Goal: Information Seeking & Learning: Learn about a topic

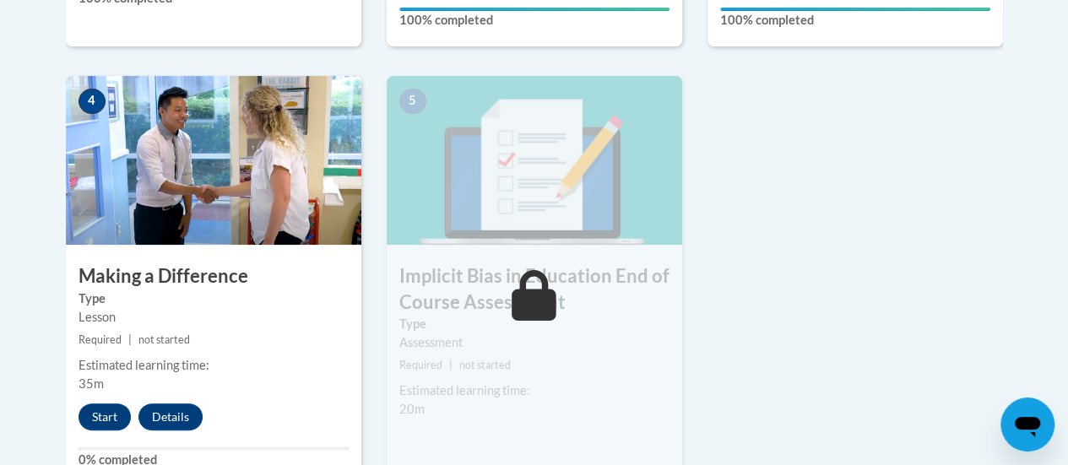
drag, startPoint x: 1069, startPoint y: 426, endPoint x: 1072, endPoint y: 457, distance: 30.6
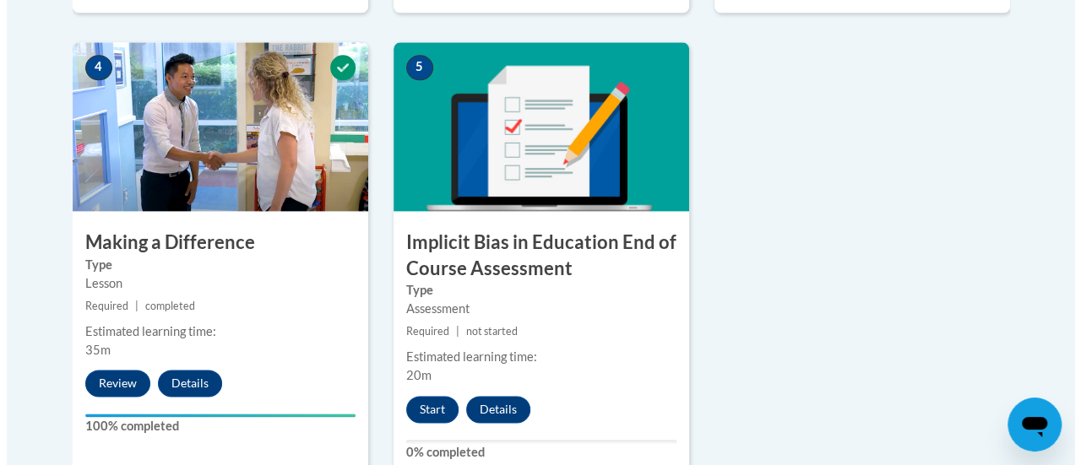
scroll to position [1002, 0]
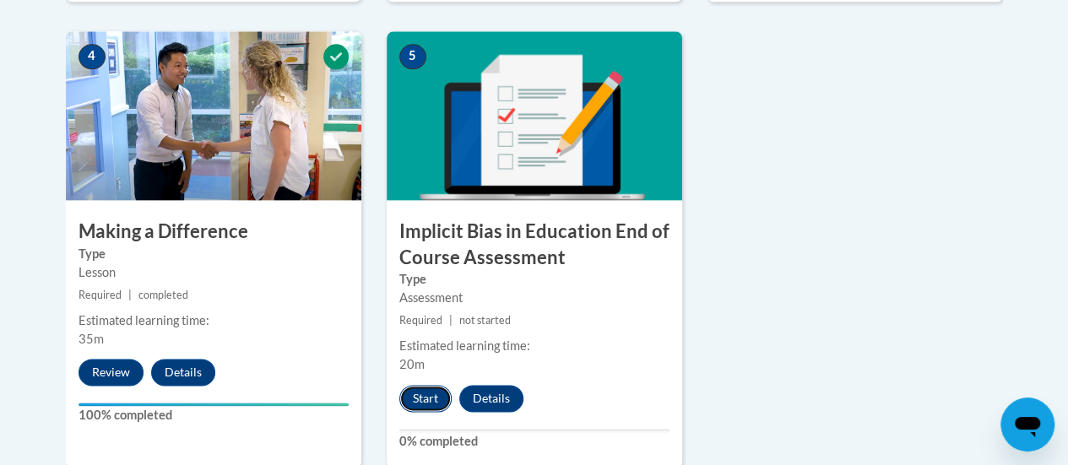
click at [417, 401] on button "Start" at bounding box center [425, 398] width 52 height 27
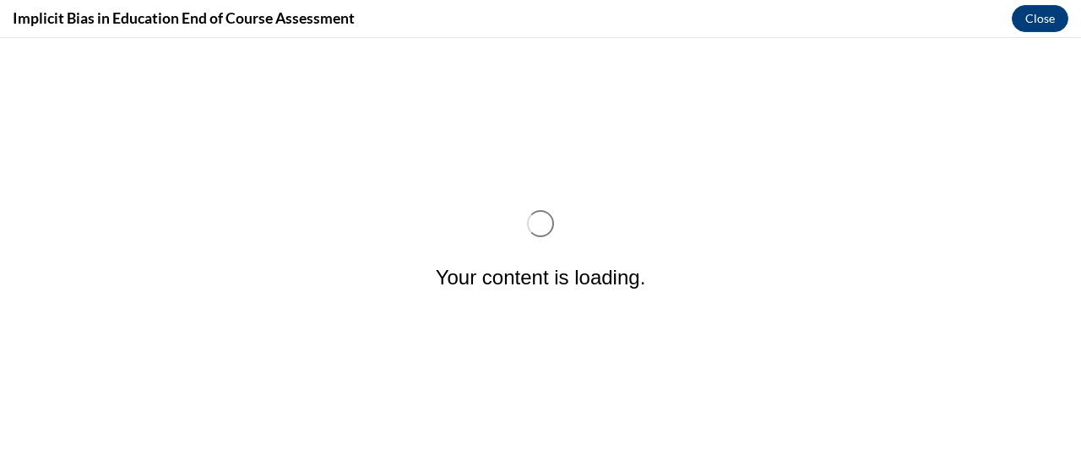
scroll to position [0, 0]
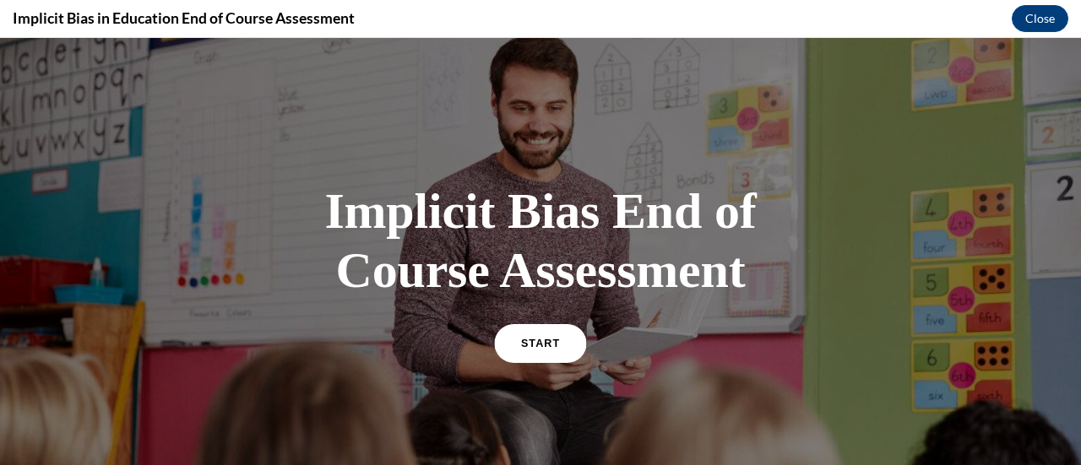
click at [535, 345] on span "START" at bounding box center [540, 343] width 39 height 13
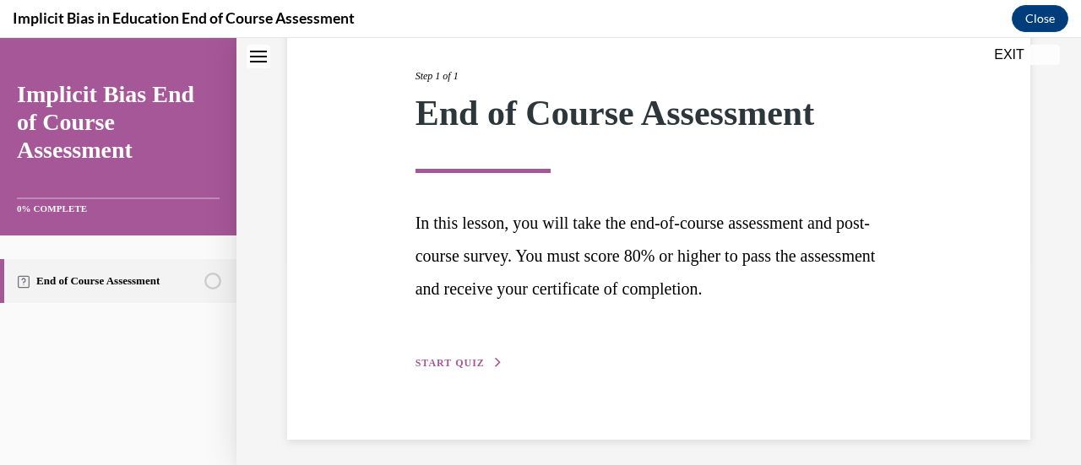
scroll to position [213, 0]
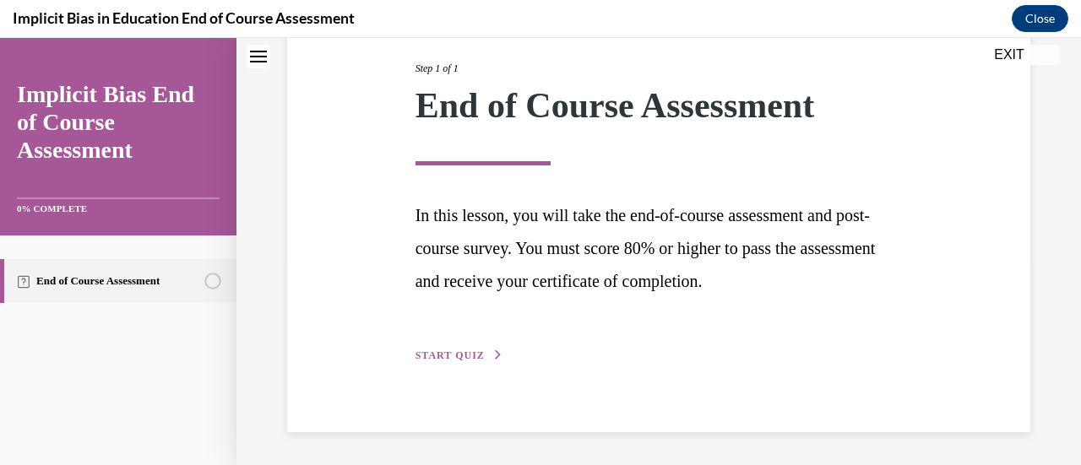
click at [439, 349] on button "START QUIZ" at bounding box center [459, 355] width 88 height 15
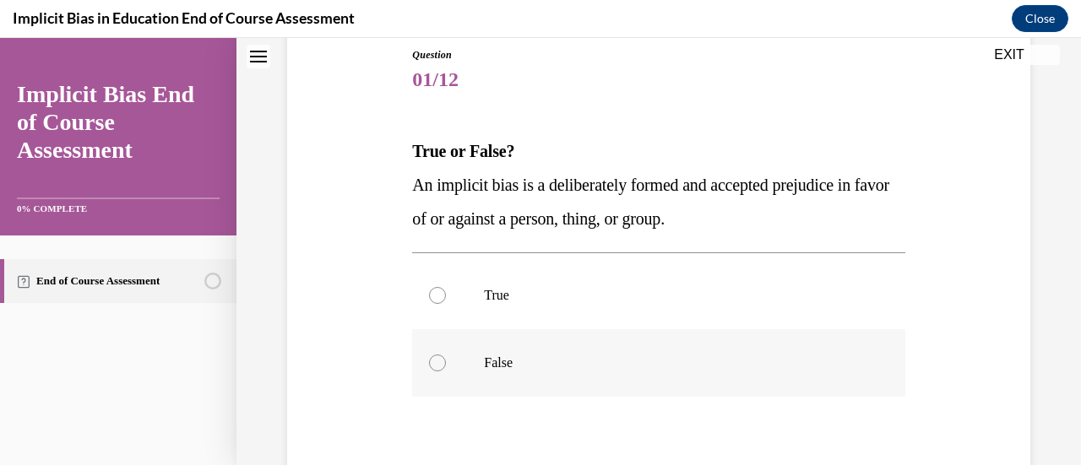
click at [430, 368] on div at bounding box center [437, 363] width 17 height 17
click at [430, 368] on input "False" at bounding box center [437, 363] width 17 height 17
radio input "true"
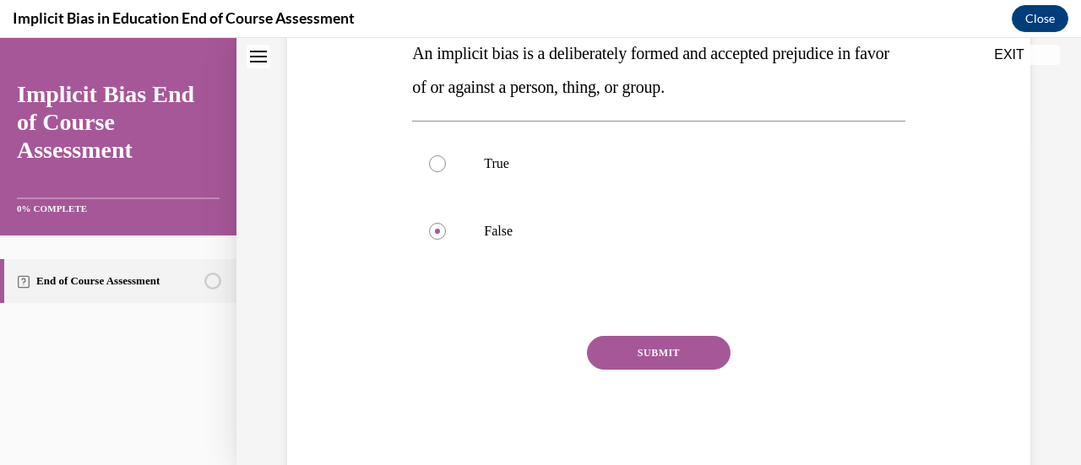
scroll to position [323, 0]
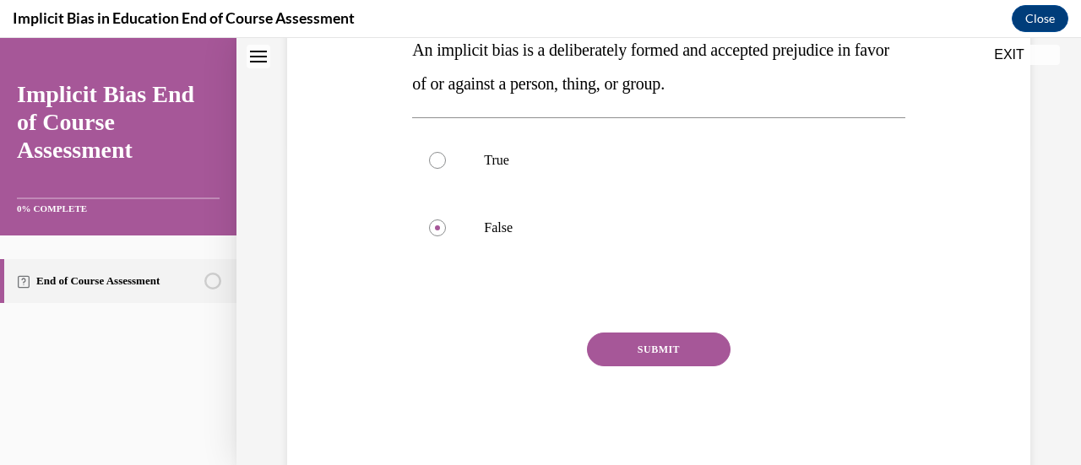
click at [665, 342] on button "SUBMIT" at bounding box center [659, 350] width 144 height 34
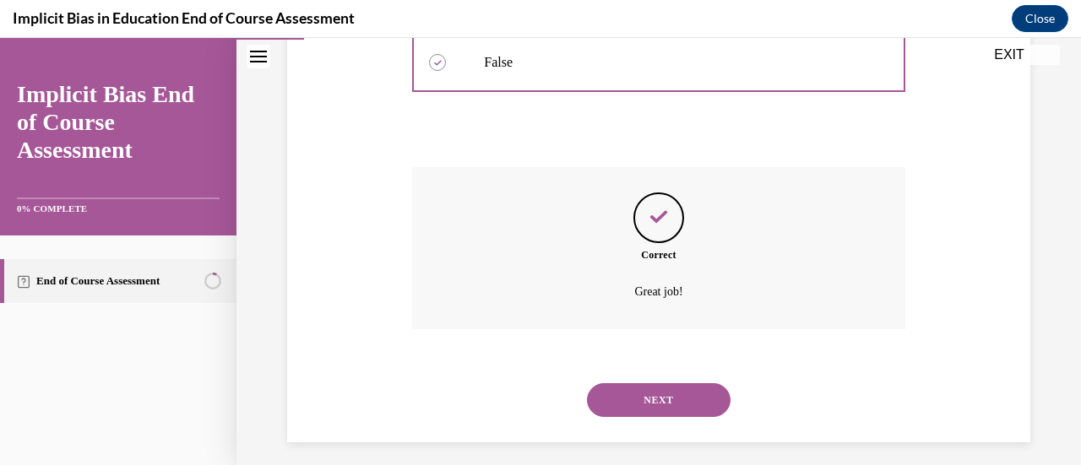
scroll to position [498, 0]
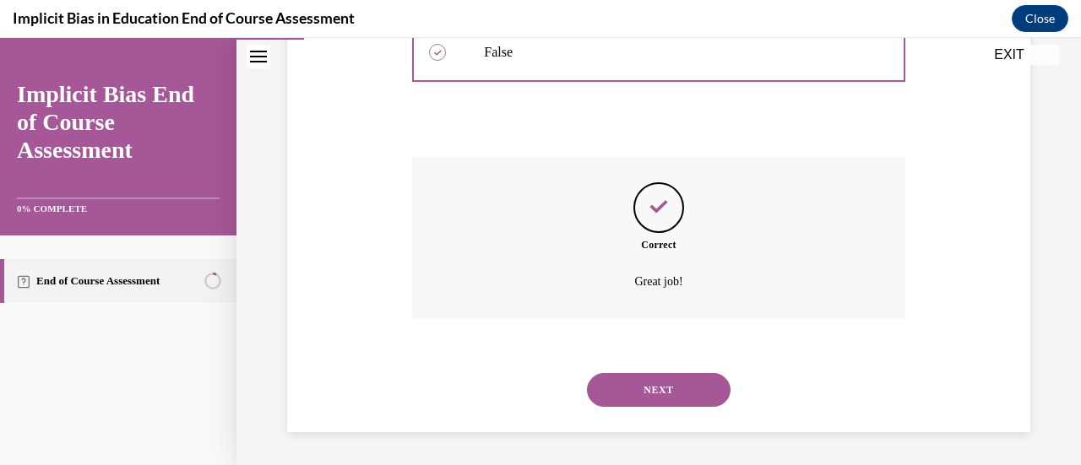
click at [668, 398] on button "NEXT" at bounding box center [659, 390] width 144 height 34
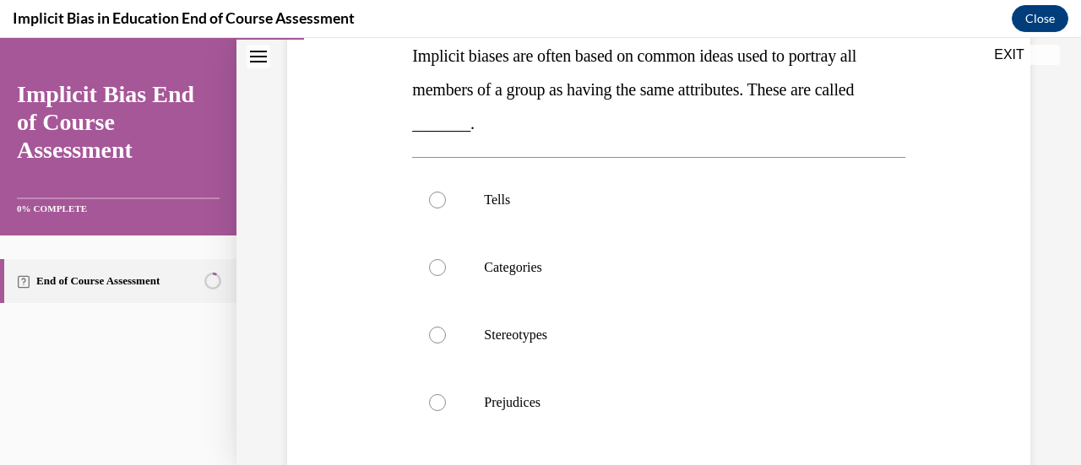
scroll to position [270, 0]
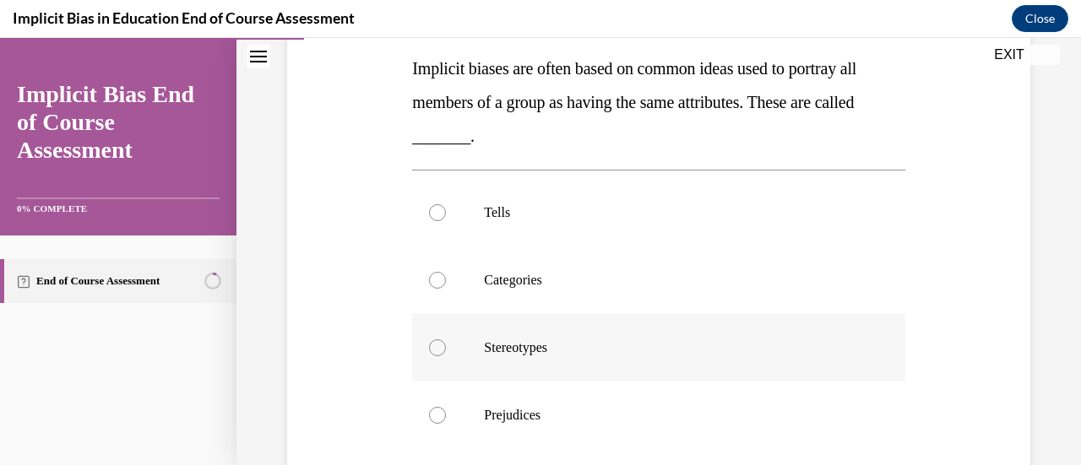
click at [433, 341] on div at bounding box center [437, 347] width 17 height 17
click at [433, 341] on input "Stereotypes" at bounding box center [437, 347] width 17 height 17
radio input "true"
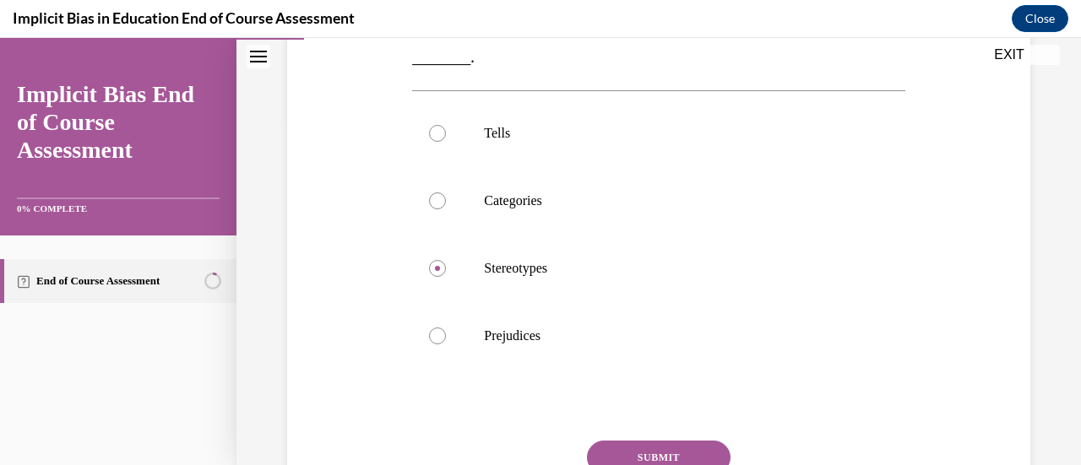
scroll to position [372, 0]
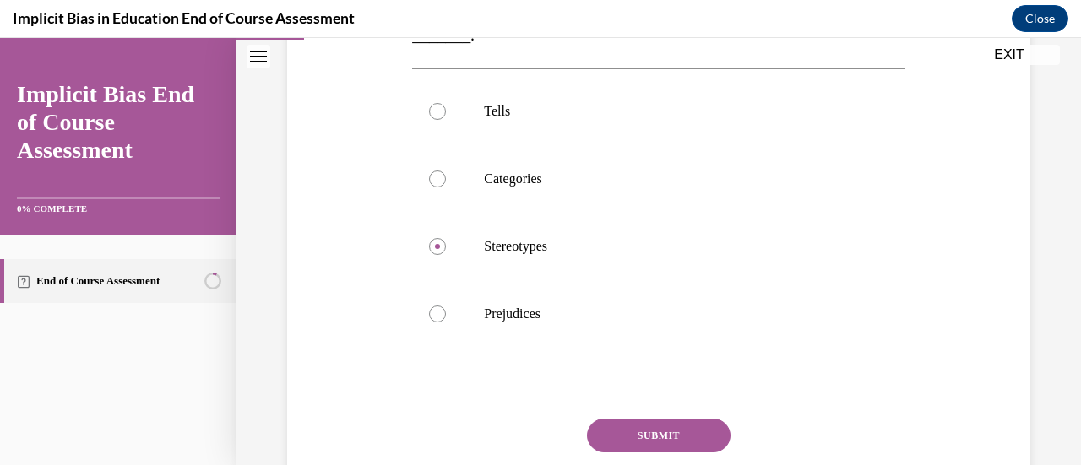
click at [649, 434] on button "SUBMIT" at bounding box center [659, 436] width 144 height 34
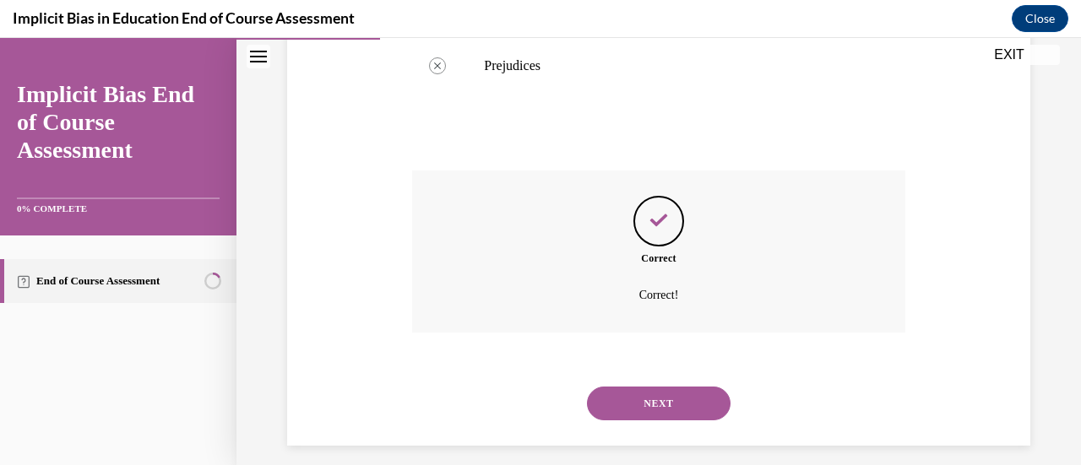
scroll to position [633, 0]
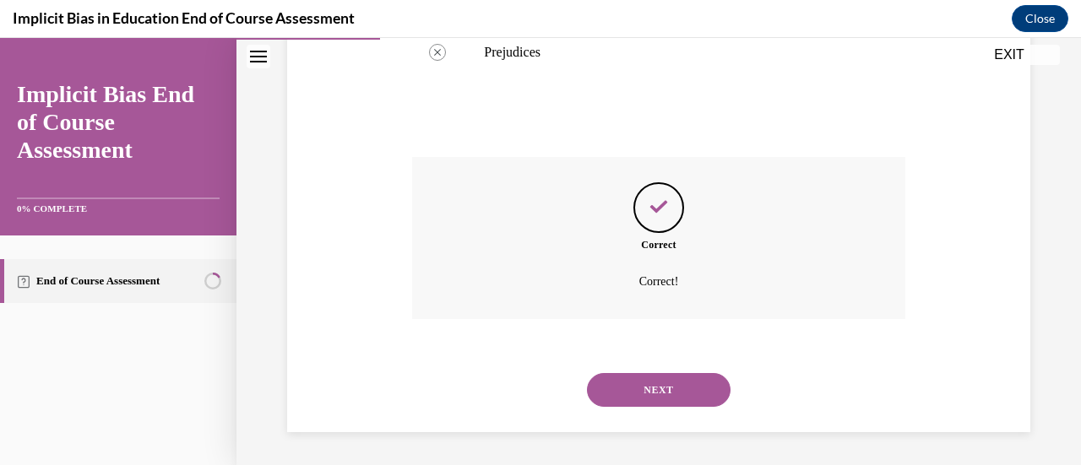
click at [649, 396] on button "NEXT" at bounding box center [659, 390] width 144 height 34
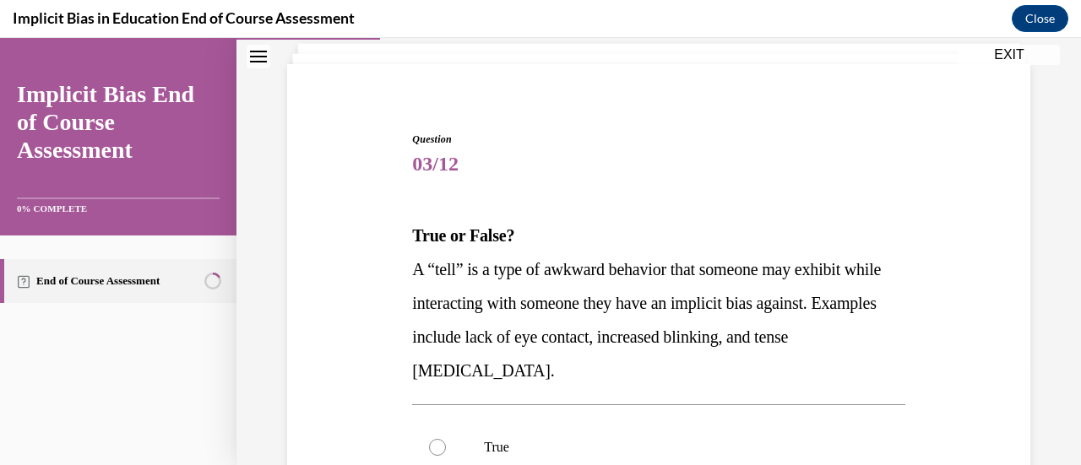
scroll to position [135, 0]
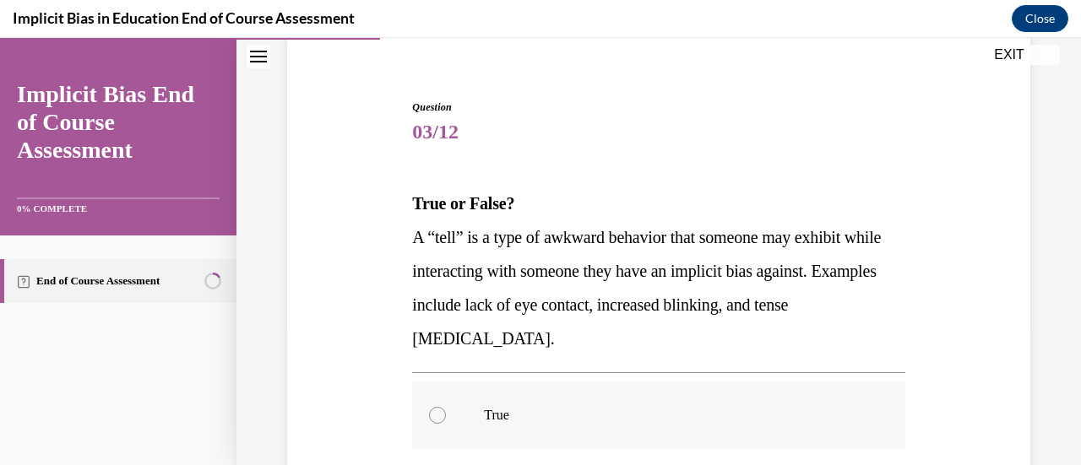
drag, startPoint x: 1075, startPoint y: 458, endPoint x: 776, endPoint y: 426, distance: 300.6
click at [780, 427] on label "True" at bounding box center [658, 416] width 492 height 68
click at [446, 424] on input "True" at bounding box center [437, 415] width 17 height 17
radio input "true"
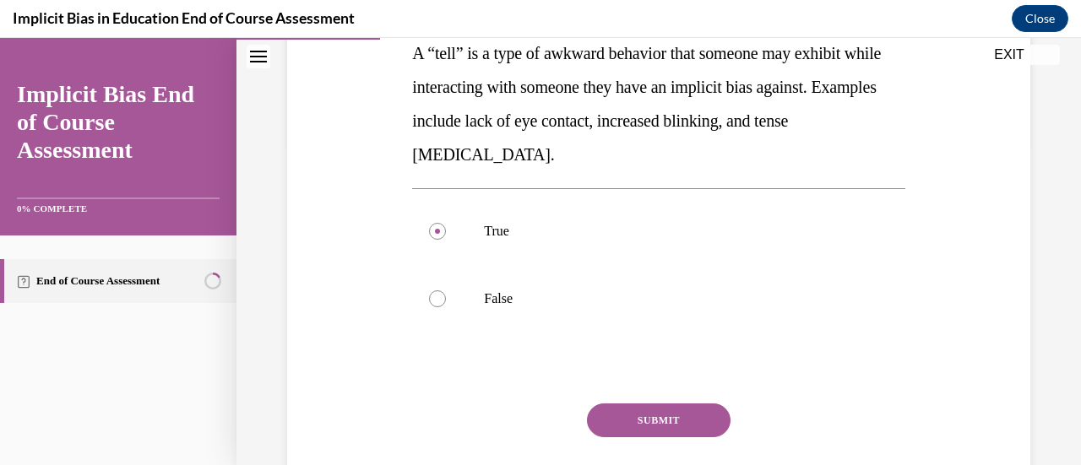
scroll to position [338, 0]
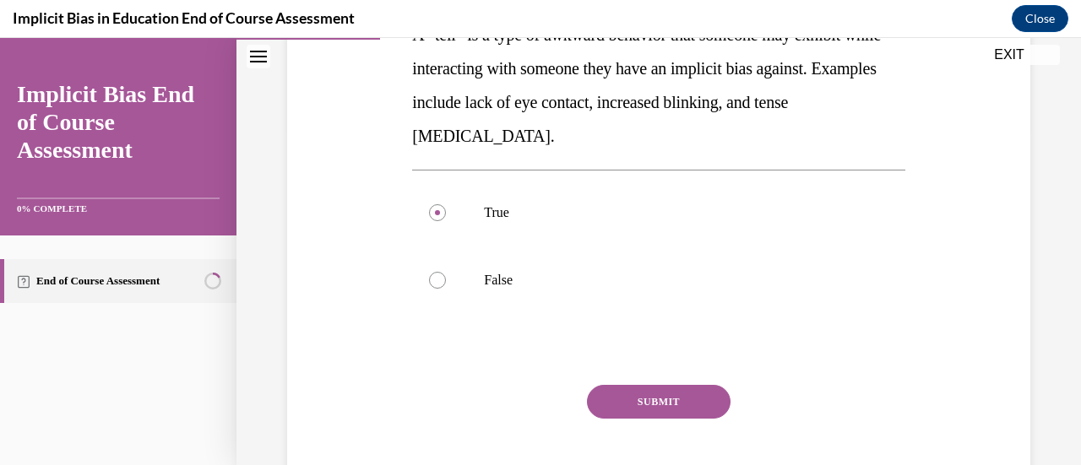
click at [679, 408] on button "SUBMIT" at bounding box center [659, 402] width 144 height 34
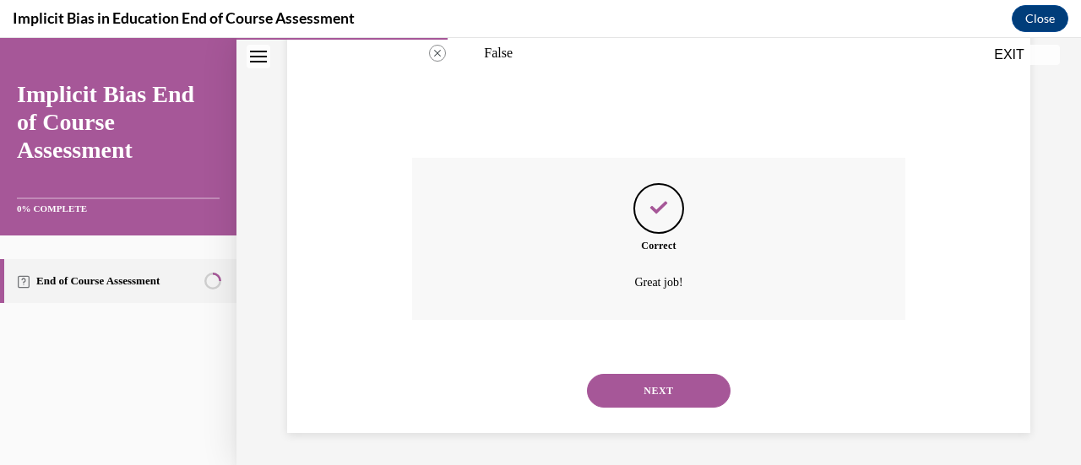
scroll to position [566, 0]
click at [679, 386] on button "NEXT" at bounding box center [659, 390] width 144 height 34
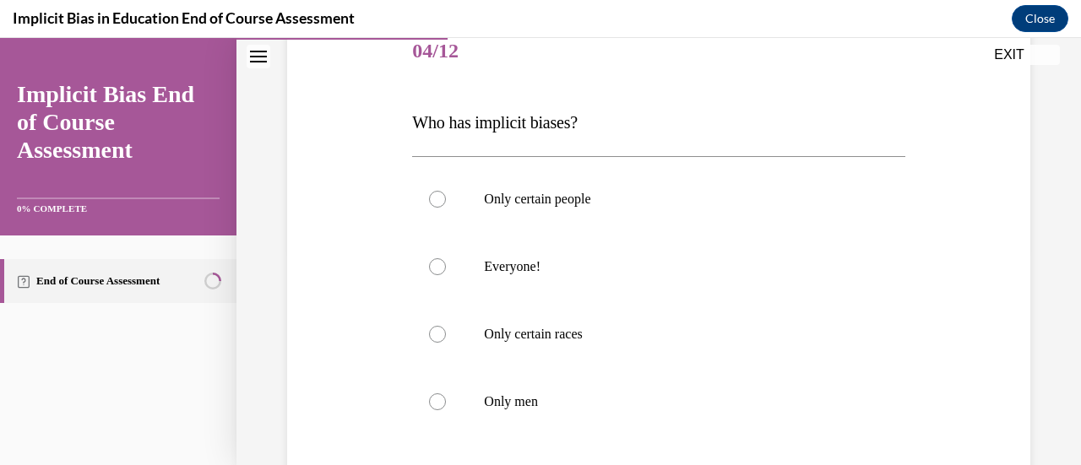
scroll to position [236, 0]
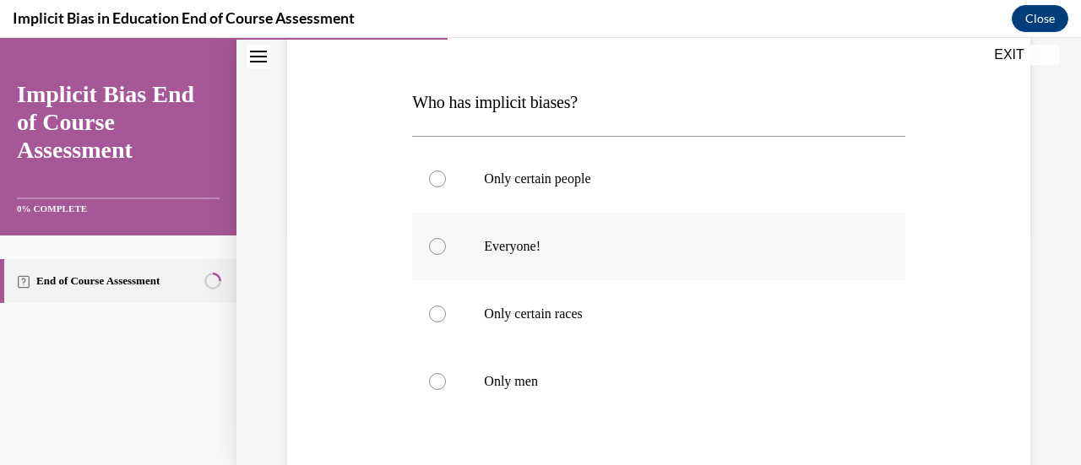
click at [439, 245] on div at bounding box center [437, 246] width 17 height 17
click at [439, 245] on input "Everyone!" at bounding box center [437, 246] width 17 height 17
radio input "true"
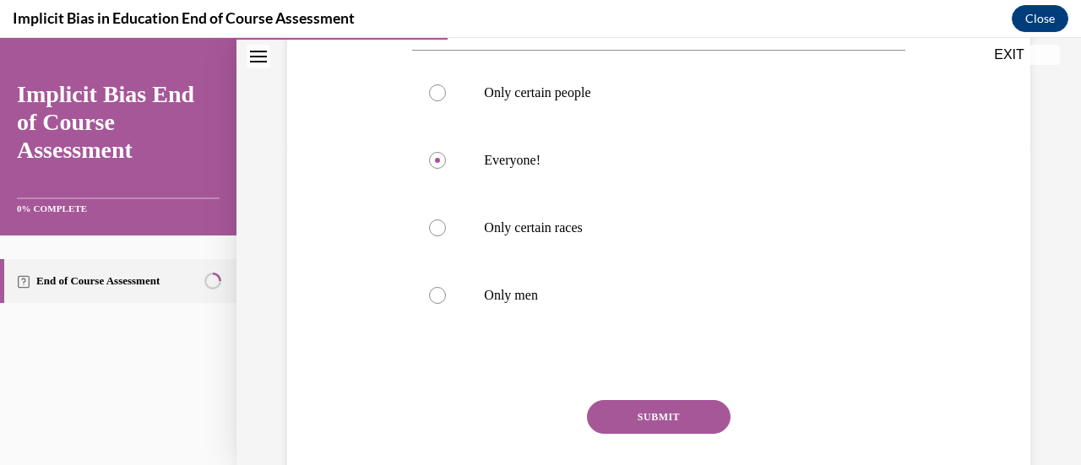
scroll to position [338, 0]
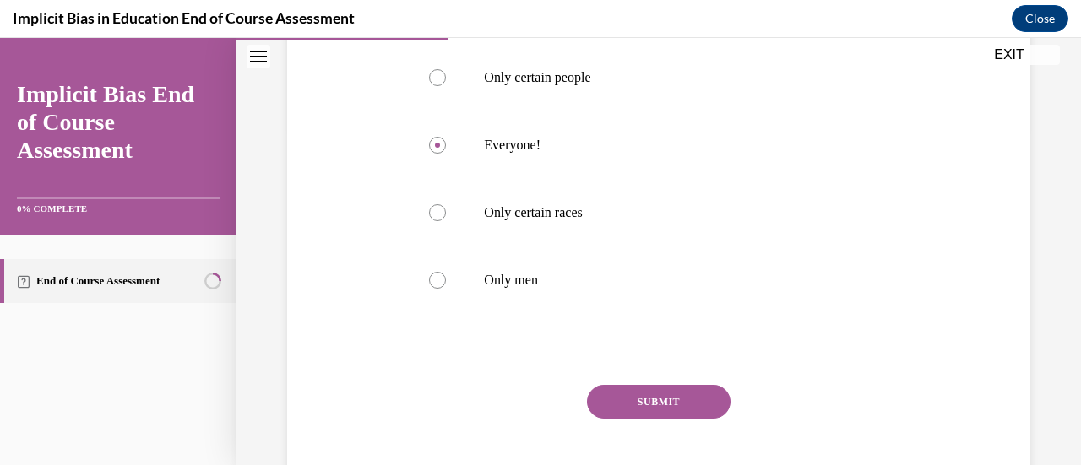
click at [644, 401] on button "SUBMIT" at bounding box center [659, 402] width 144 height 34
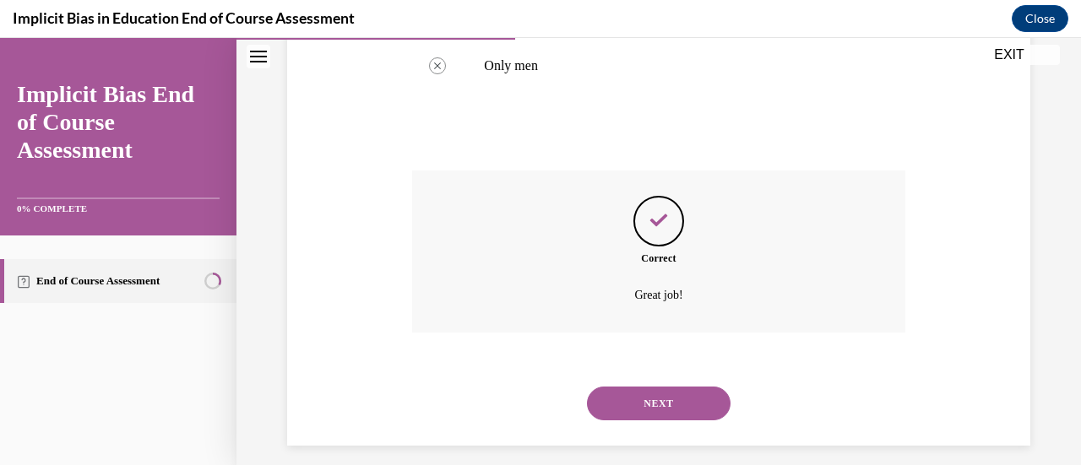
scroll to position [566, 0]
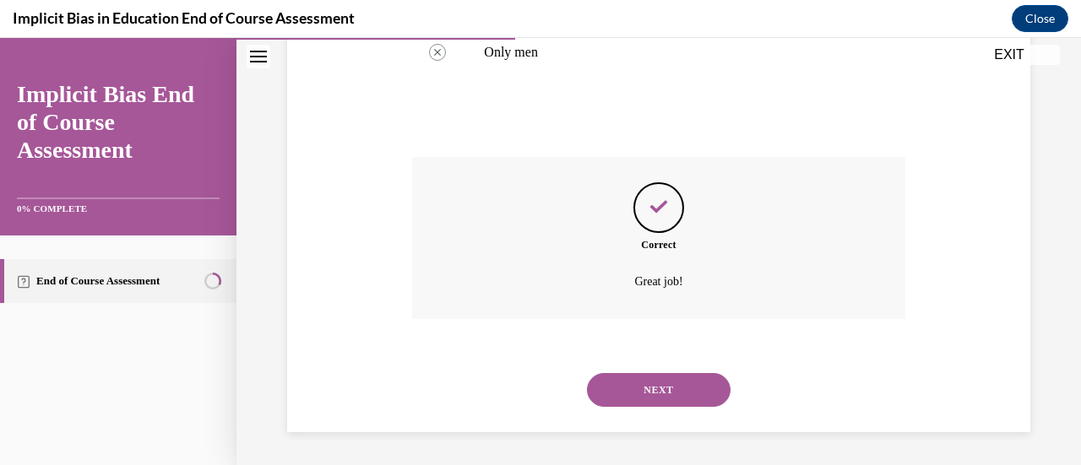
click at [647, 396] on button "NEXT" at bounding box center [659, 390] width 144 height 34
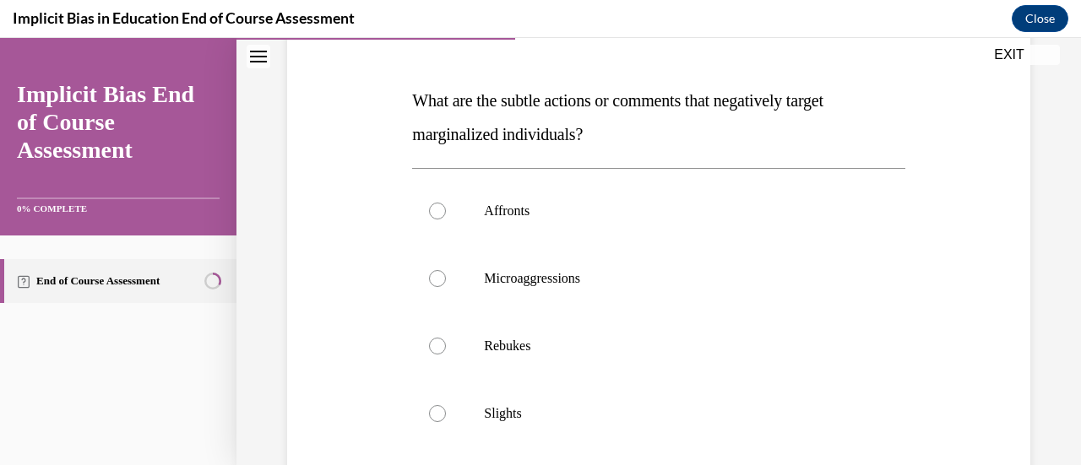
scroll to position [270, 0]
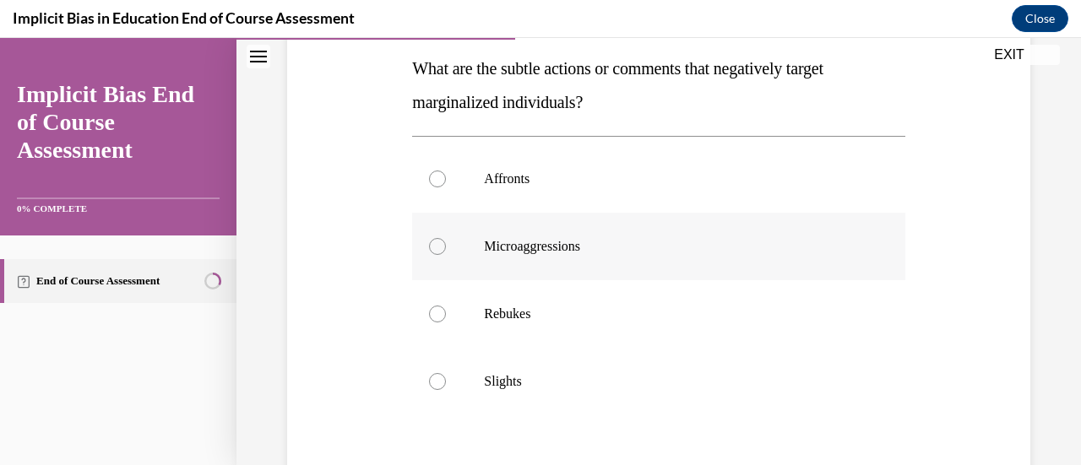
click at [432, 250] on div at bounding box center [437, 246] width 17 height 17
click at [432, 250] on input "Microaggressions" at bounding box center [437, 246] width 17 height 17
radio input "true"
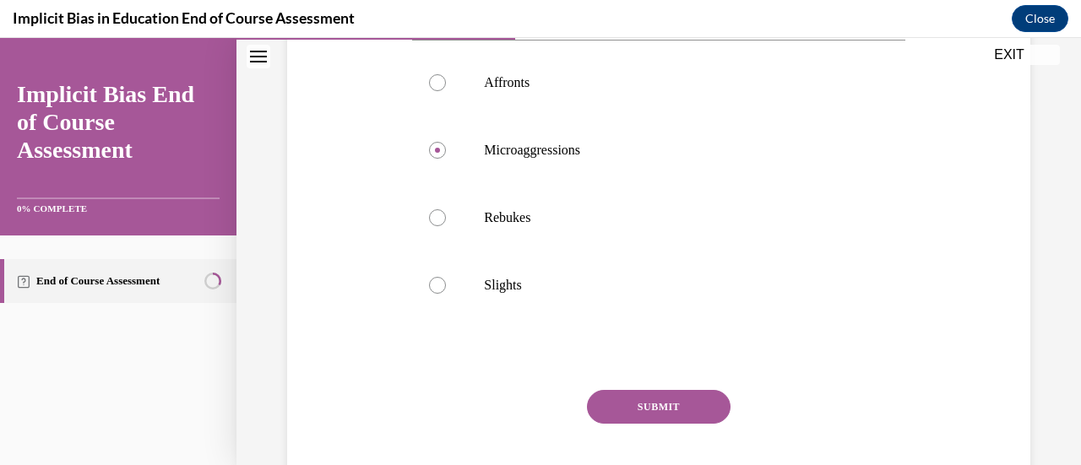
scroll to position [372, 0]
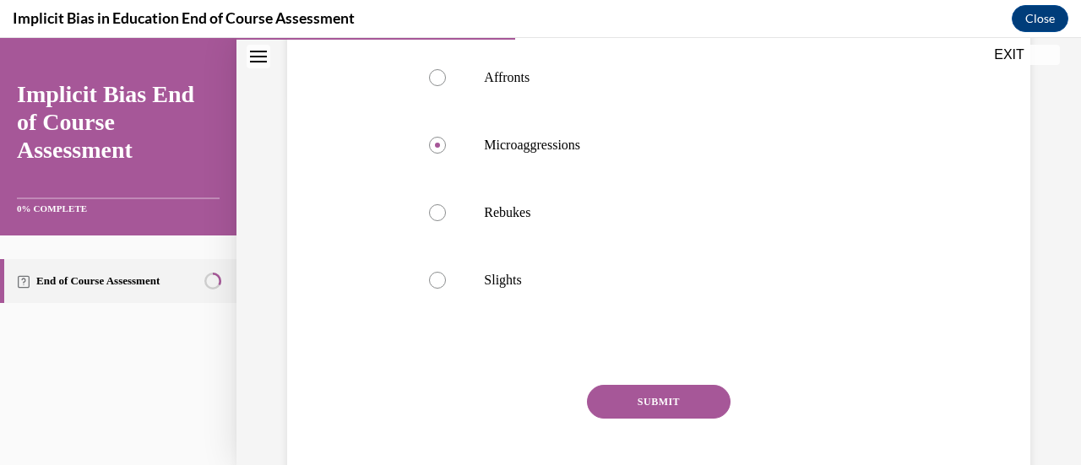
click at [640, 395] on button "SUBMIT" at bounding box center [659, 402] width 144 height 34
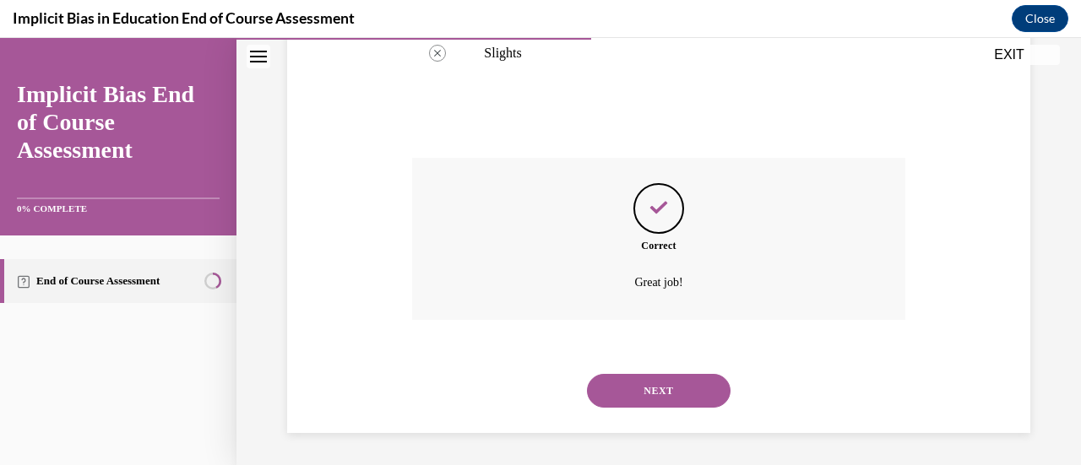
scroll to position [600, 0]
click at [640, 395] on button "NEXT" at bounding box center [659, 390] width 144 height 34
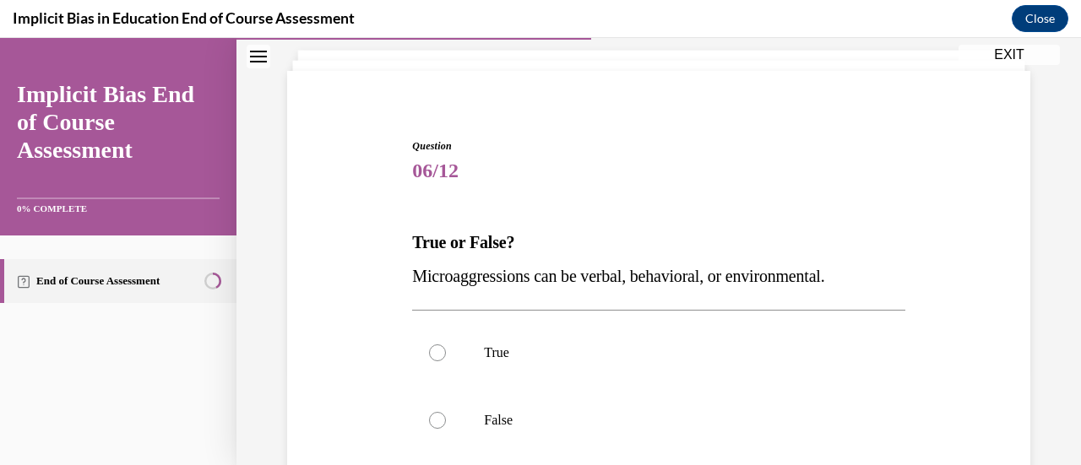
scroll to position [135, 0]
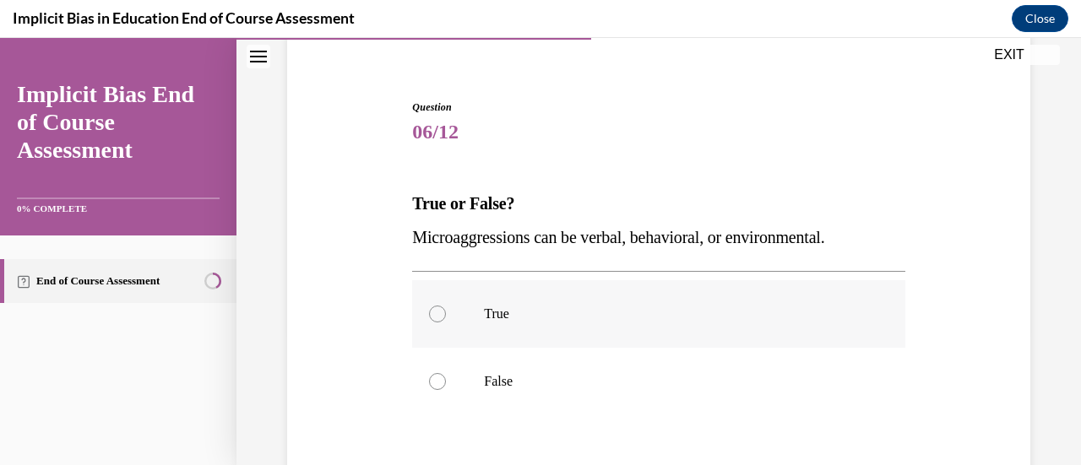
click at [439, 313] on div at bounding box center [437, 314] width 17 height 17
click at [439, 313] on input "True" at bounding box center [437, 314] width 17 height 17
radio input "true"
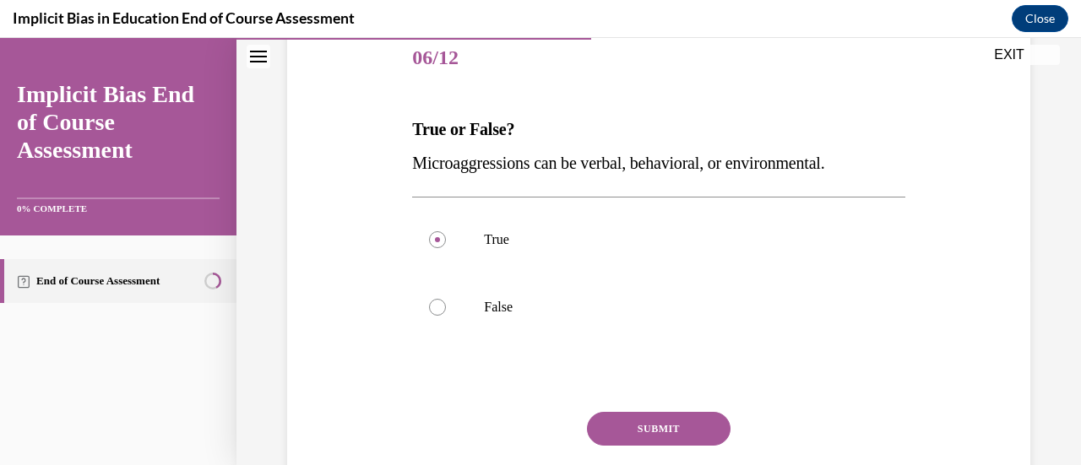
scroll to position [236, 0]
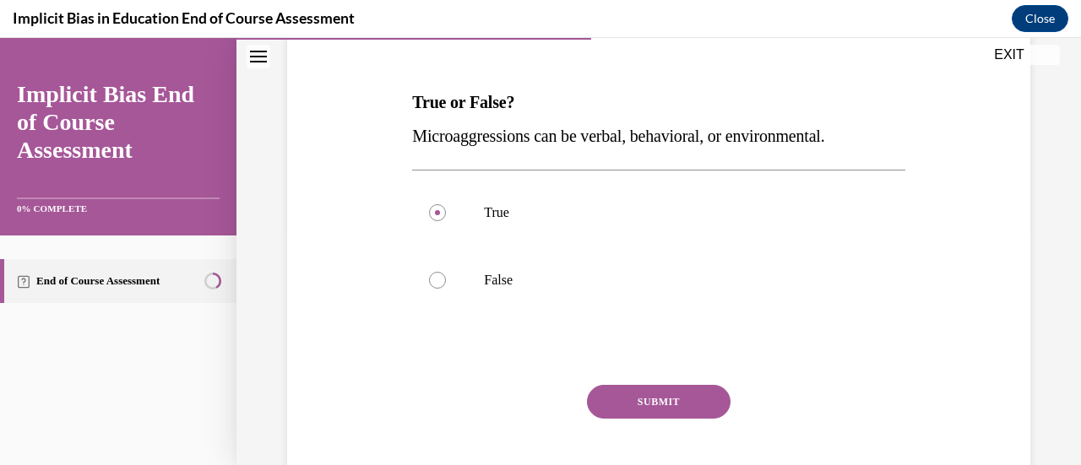
click at [636, 396] on button "SUBMIT" at bounding box center [659, 402] width 144 height 34
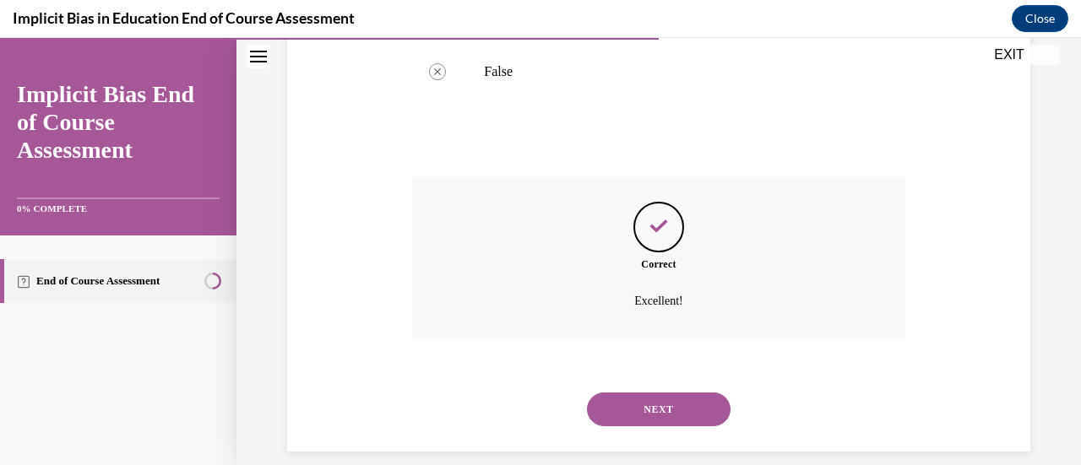
scroll to position [464, 0]
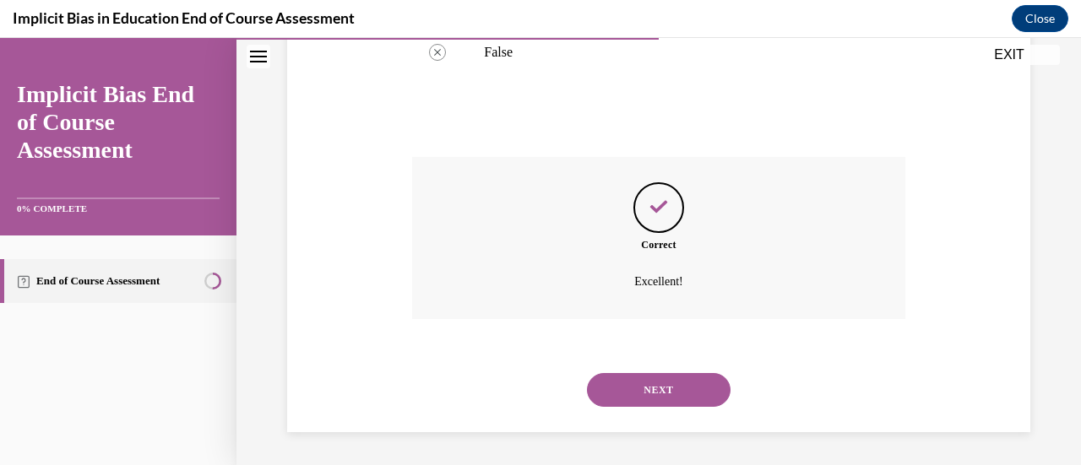
click at [632, 388] on button "NEXT" at bounding box center [659, 390] width 144 height 34
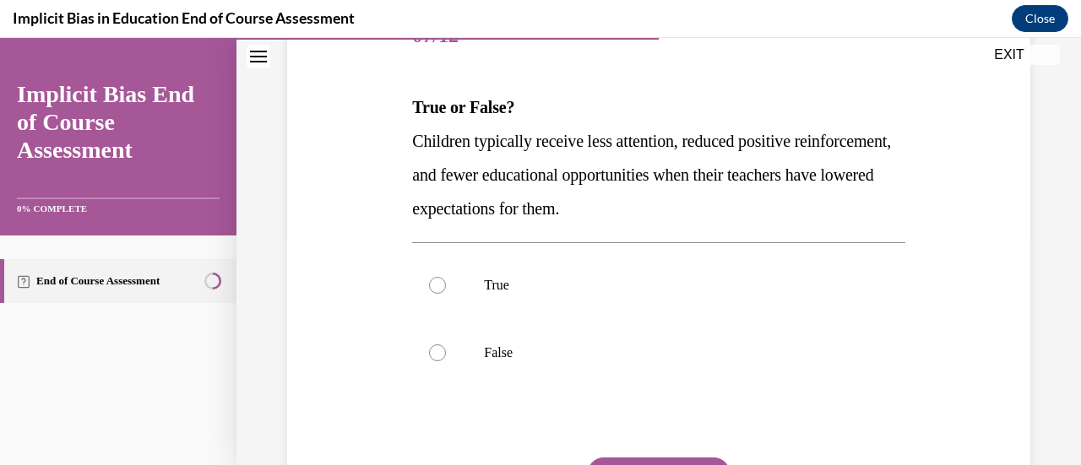
scroll to position [236, 0]
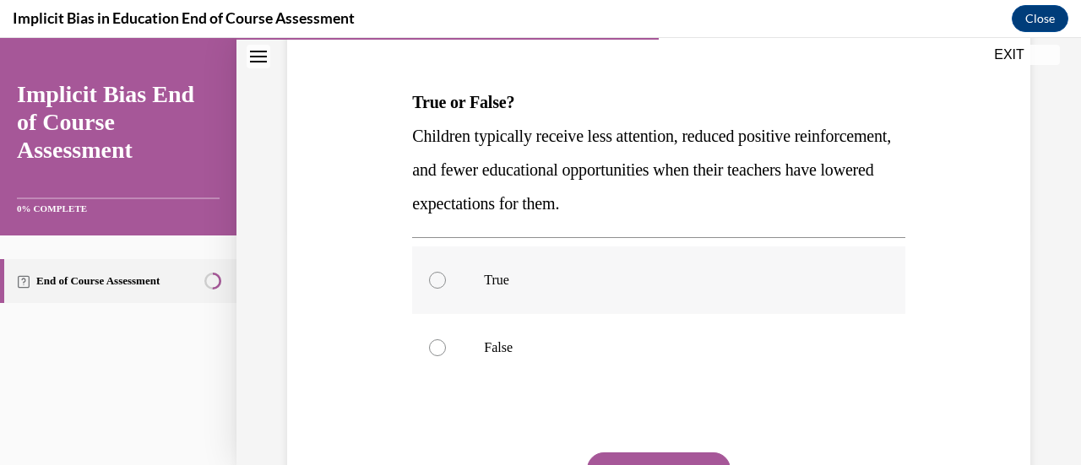
click at [436, 283] on div at bounding box center [437, 280] width 17 height 17
click at [436, 283] on input "True" at bounding box center [437, 280] width 17 height 17
radio input "true"
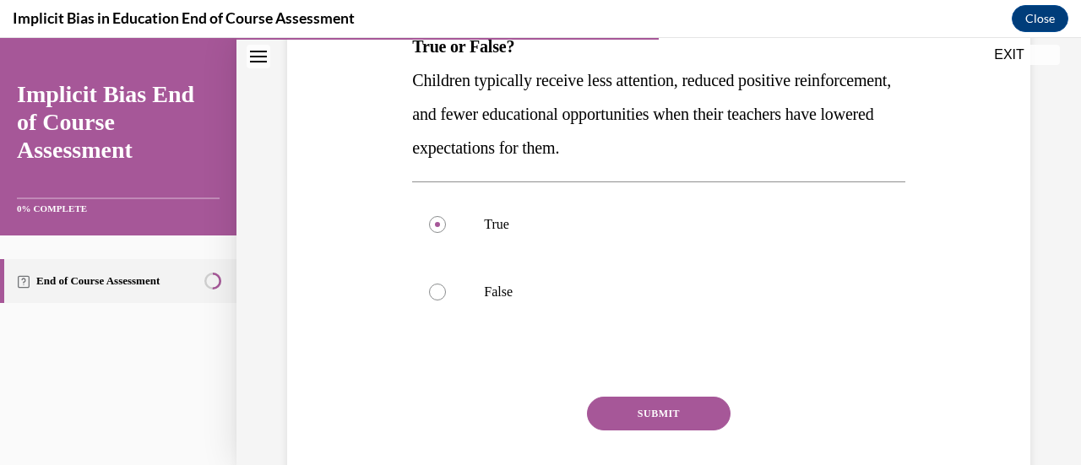
scroll to position [304, 0]
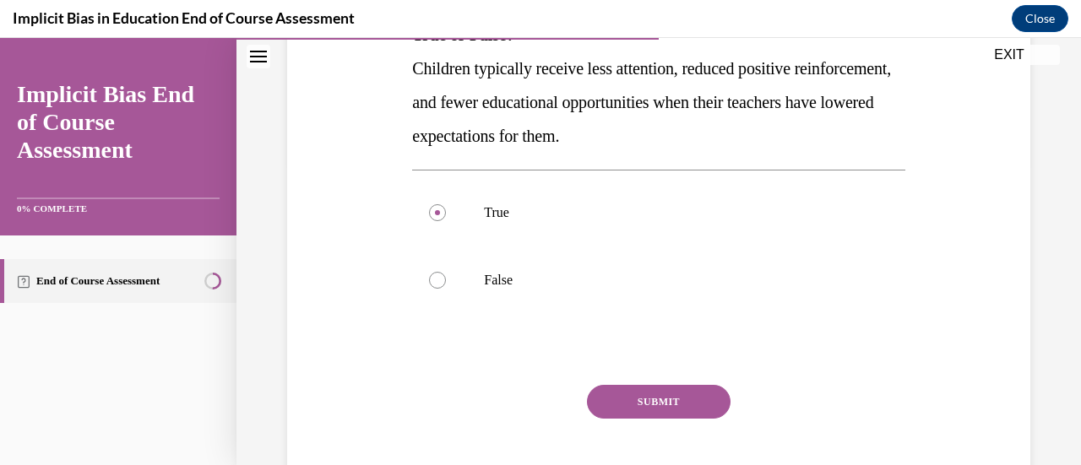
click at [653, 404] on button "SUBMIT" at bounding box center [659, 402] width 144 height 34
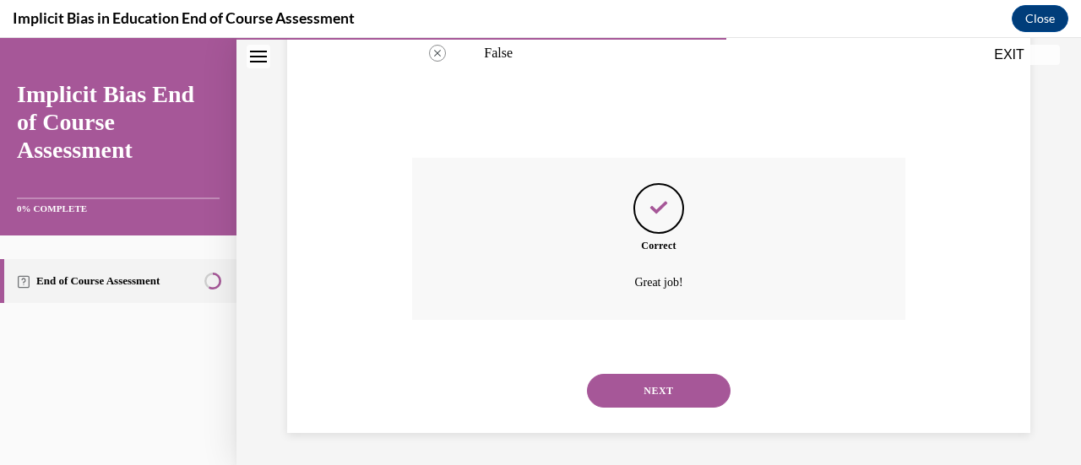
scroll to position [532, 0]
click at [638, 391] on button "NEXT" at bounding box center [659, 390] width 144 height 34
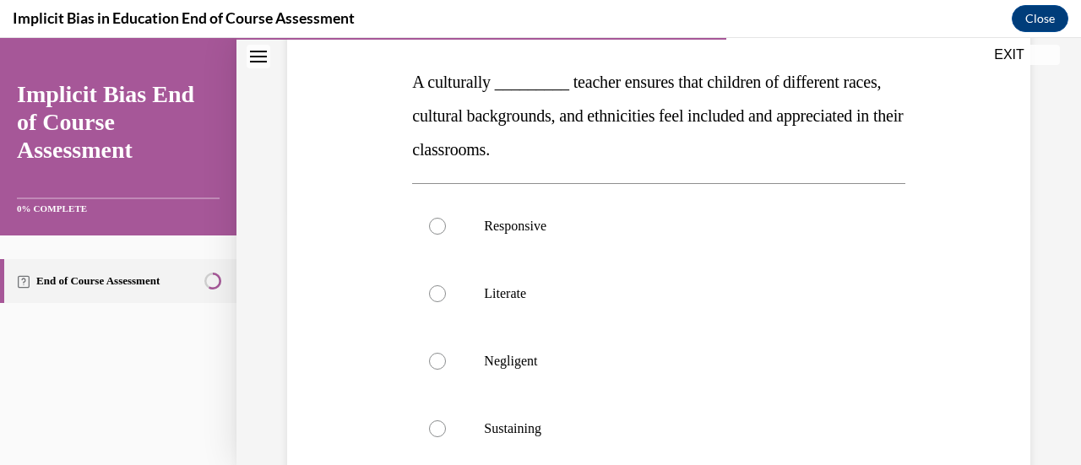
scroll to position [270, 0]
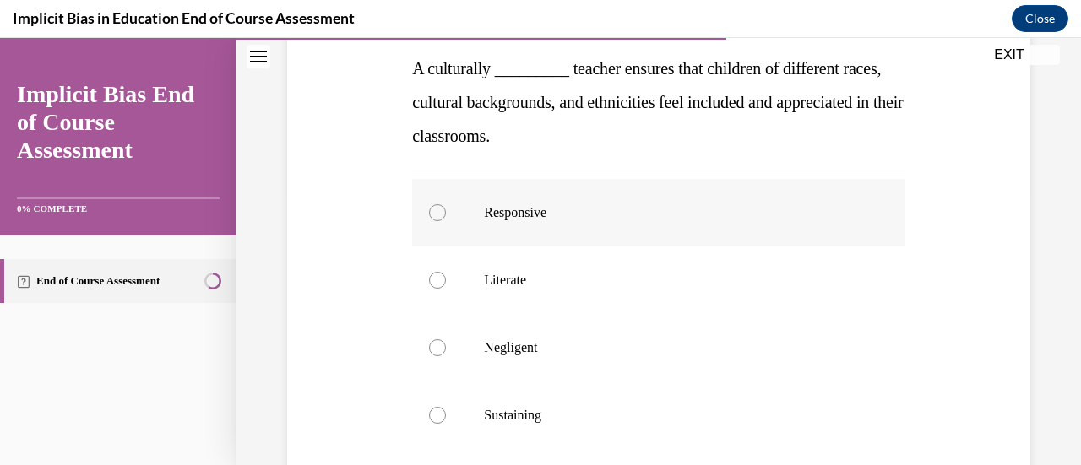
click at [437, 206] on div at bounding box center [437, 212] width 17 height 17
click at [437, 206] on input "Responsive" at bounding box center [437, 212] width 17 height 17
radio input "true"
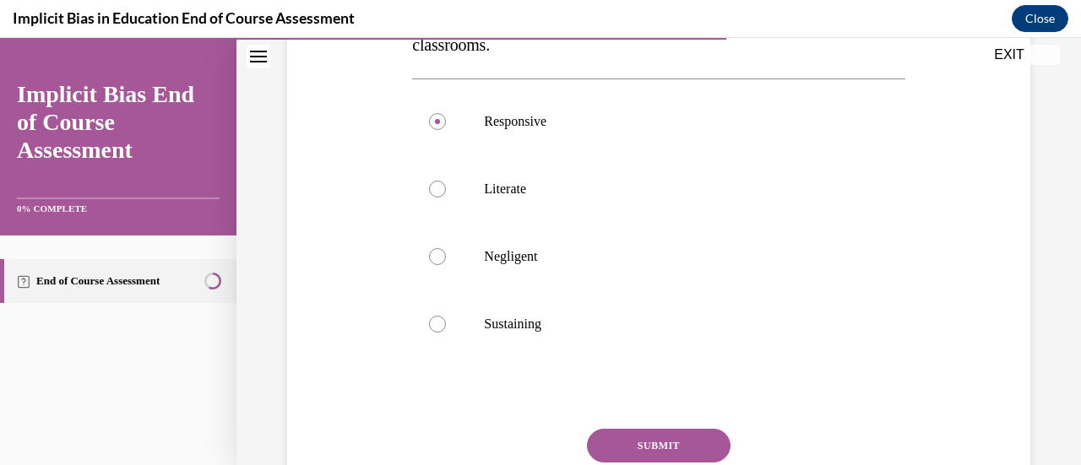
scroll to position [372, 0]
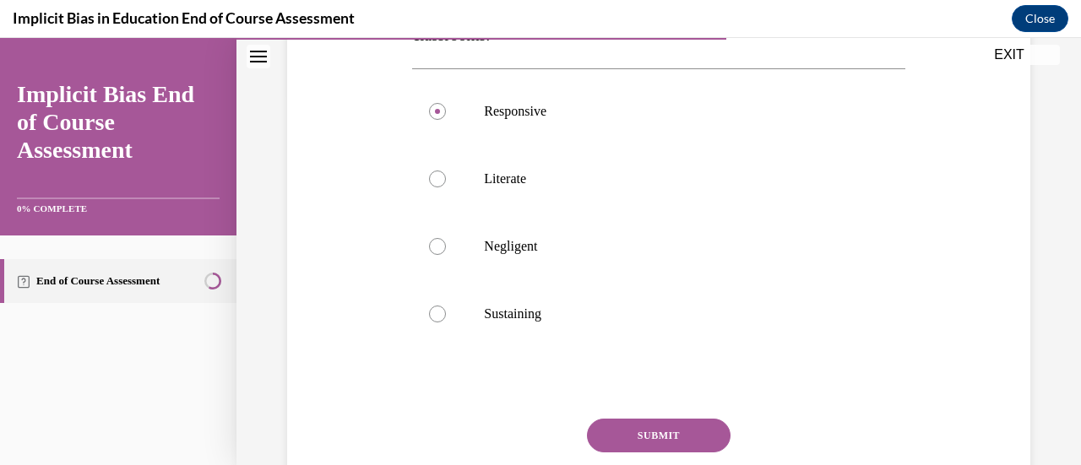
click at [649, 432] on button "SUBMIT" at bounding box center [659, 436] width 144 height 34
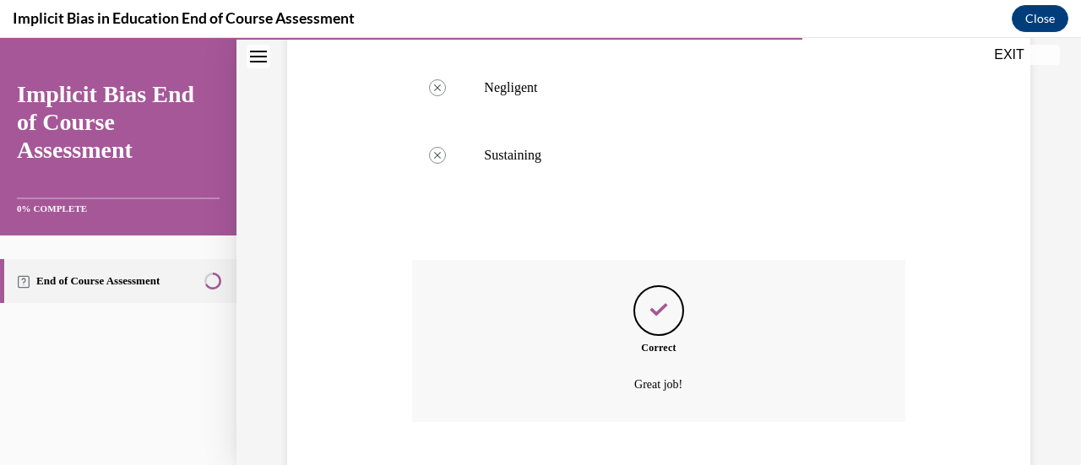
scroll to position [633, 0]
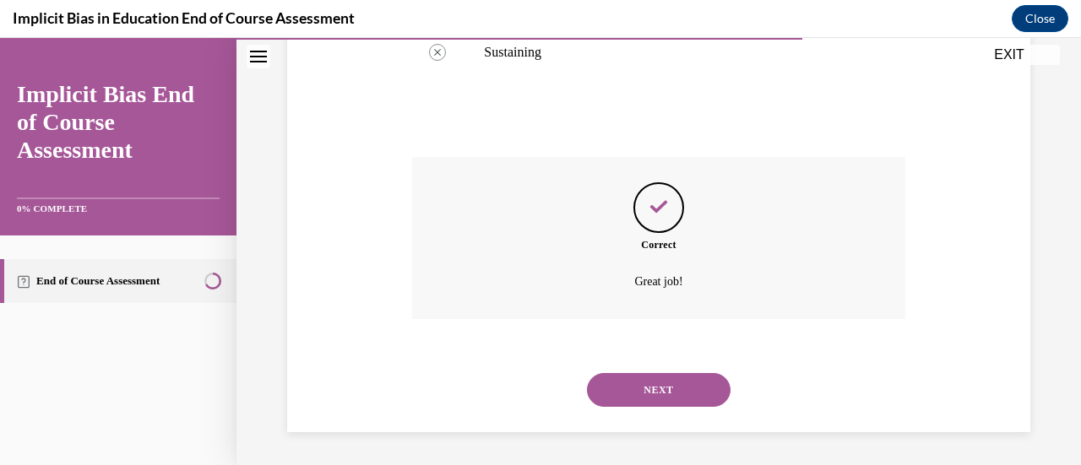
click at [652, 391] on button "NEXT" at bounding box center [659, 390] width 144 height 34
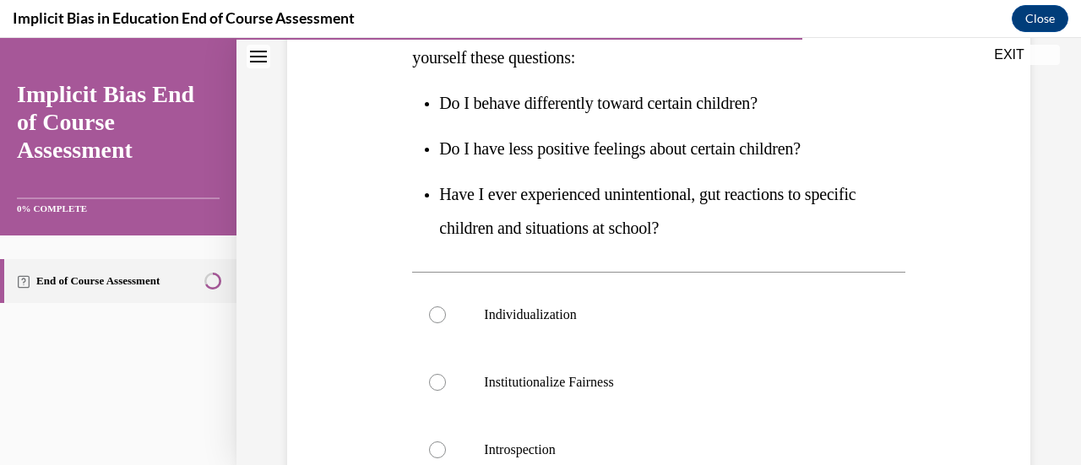
scroll to position [281, 0]
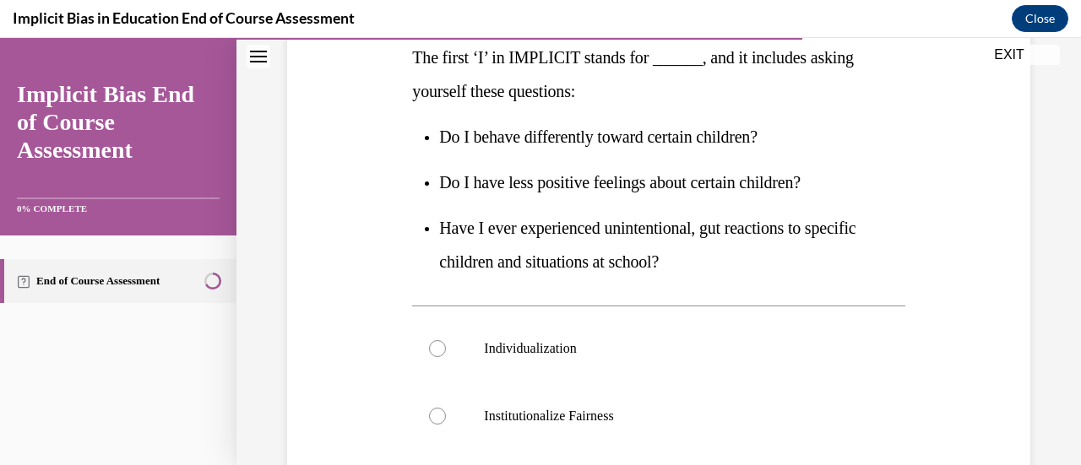
drag, startPoint x: 1077, startPoint y: 44, endPoint x: 782, endPoint y: 90, distance: 298.2
click at [782, 90] on p "The first ‘I’ in IMPLICIT stands for ______, and it includes asking yourself th…" at bounding box center [658, 75] width 492 height 68
click at [442, 422] on label "Institutionalize Fairness" at bounding box center [658, 417] width 492 height 68
click at [442, 422] on input "Institutionalize Fairness" at bounding box center [437, 416] width 17 height 17
radio input "true"
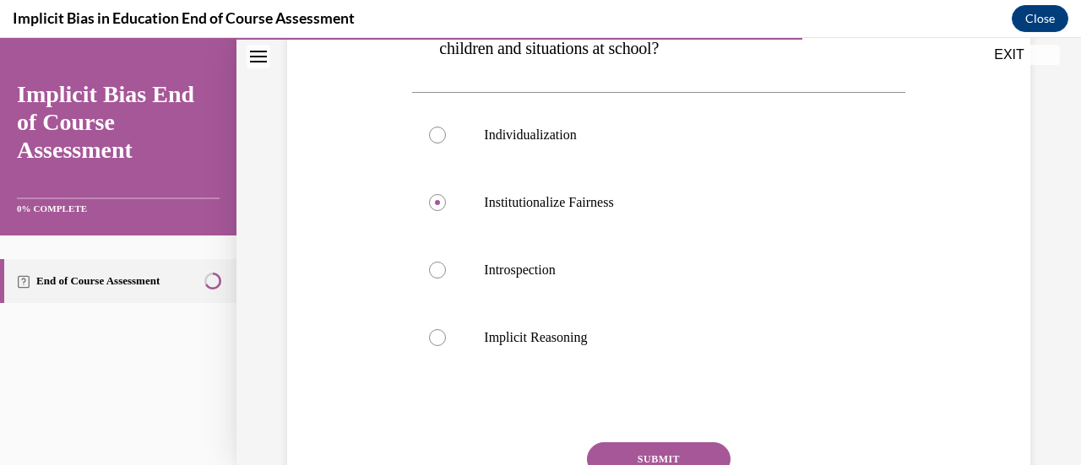
scroll to position [518, 0]
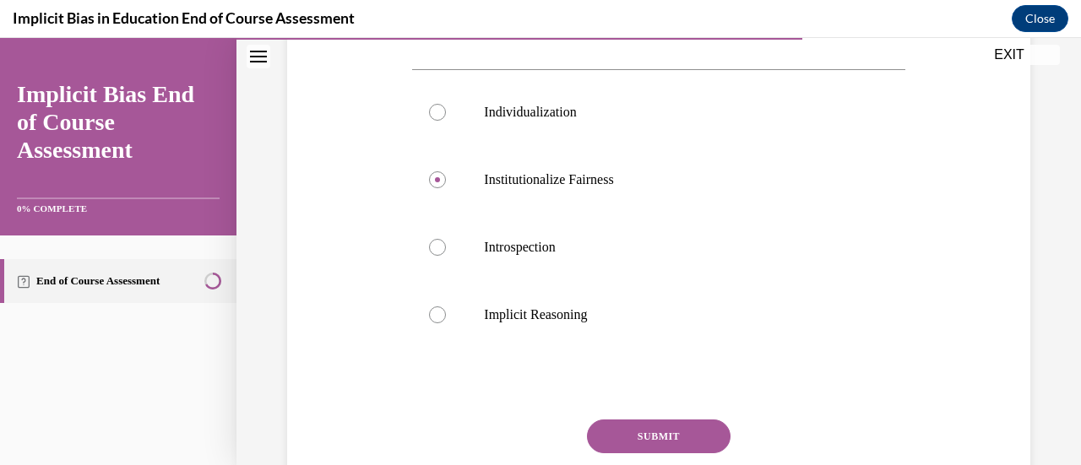
click at [673, 448] on button "SUBMIT" at bounding box center [659, 437] width 144 height 34
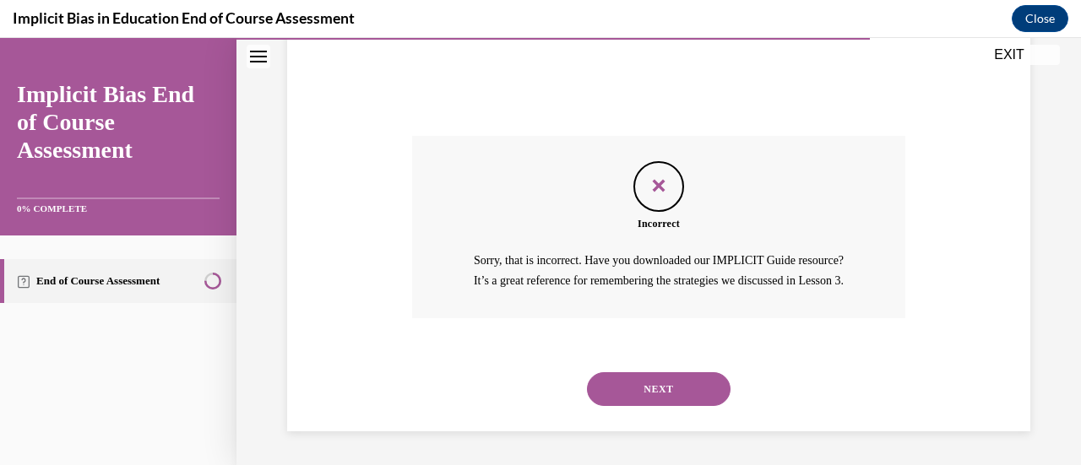
scroll to position [820, 0]
click at [649, 383] on button "NEXT" at bounding box center [659, 389] width 144 height 34
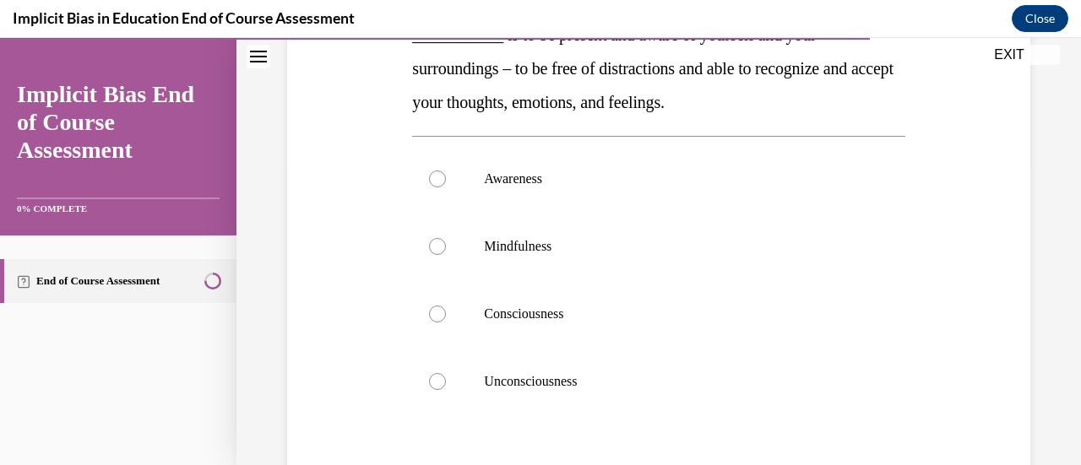
scroll to position [270, 0]
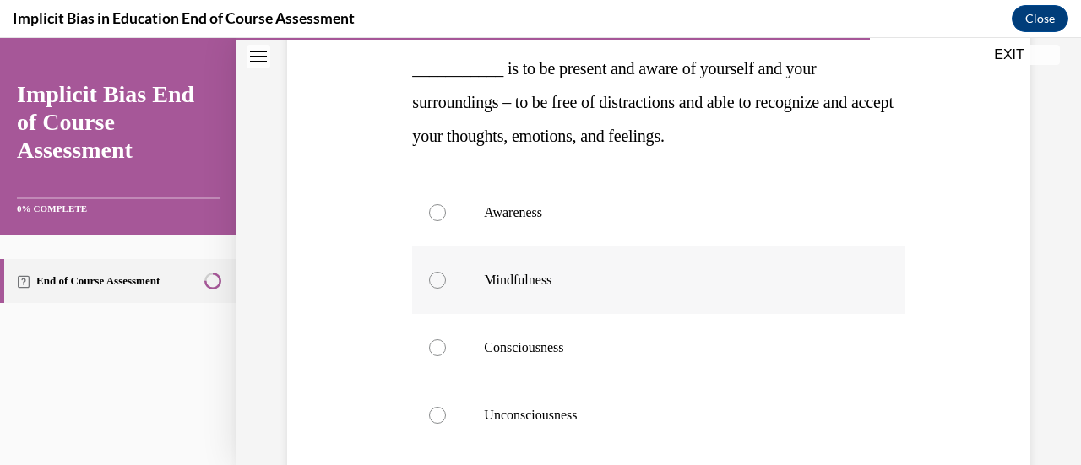
click at [433, 278] on div at bounding box center [437, 280] width 17 height 17
click at [433, 278] on input "Mindfulness" at bounding box center [437, 280] width 17 height 17
radio input "true"
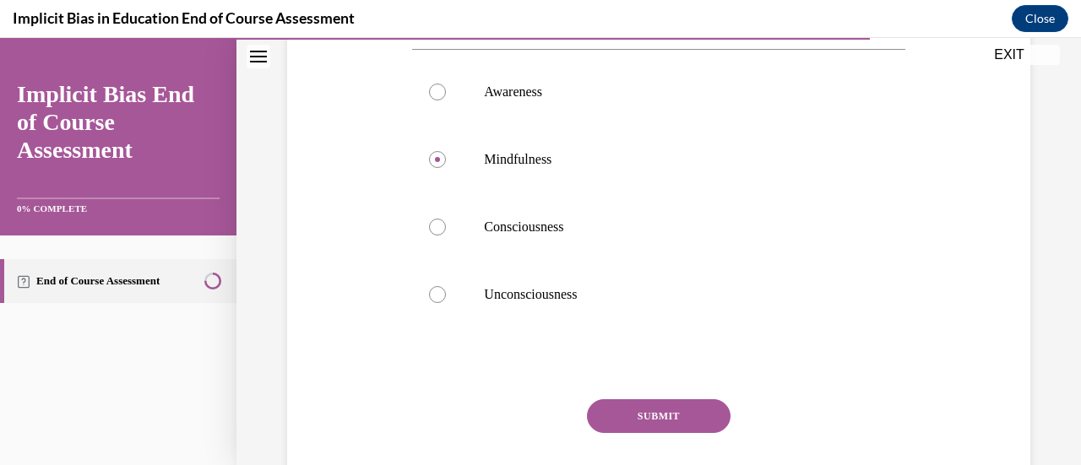
scroll to position [405, 0]
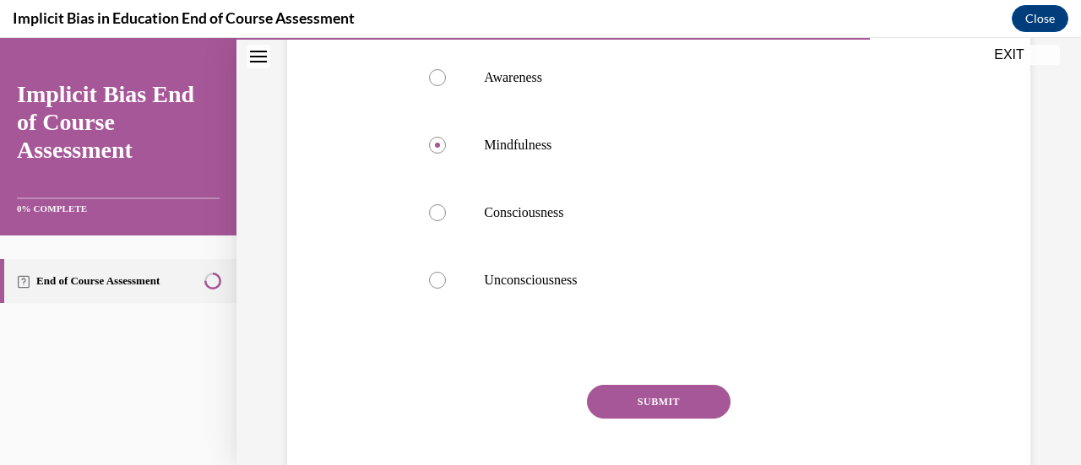
click at [623, 401] on button "SUBMIT" at bounding box center [659, 402] width 144 height 34
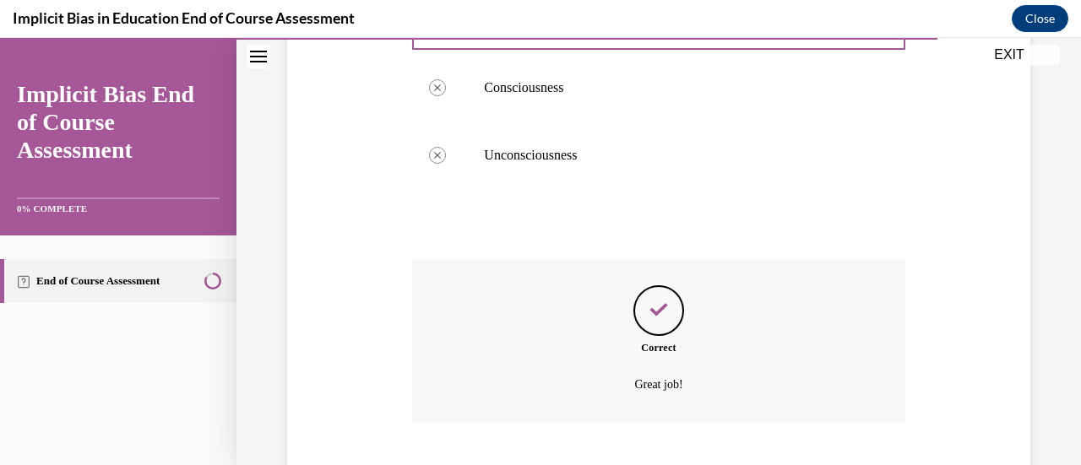
scroll to position [633, 0]
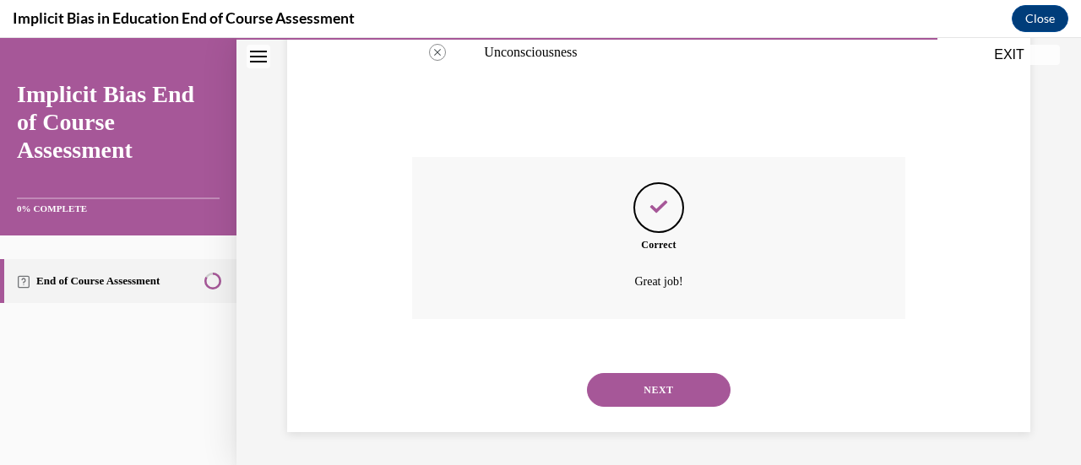
click at [649, 388] on button "NEXT" at bounding box center [659, 390] width 144 height 34
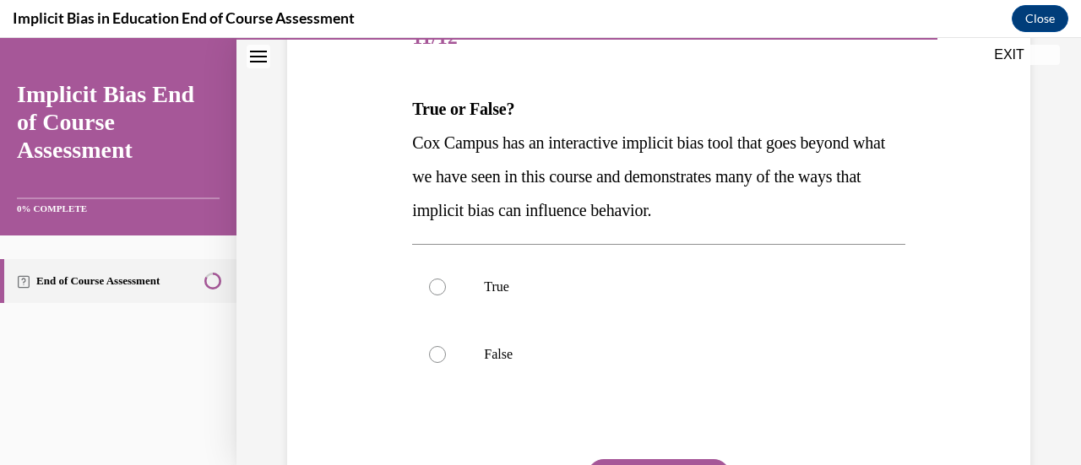
scroll to position [236, 0]
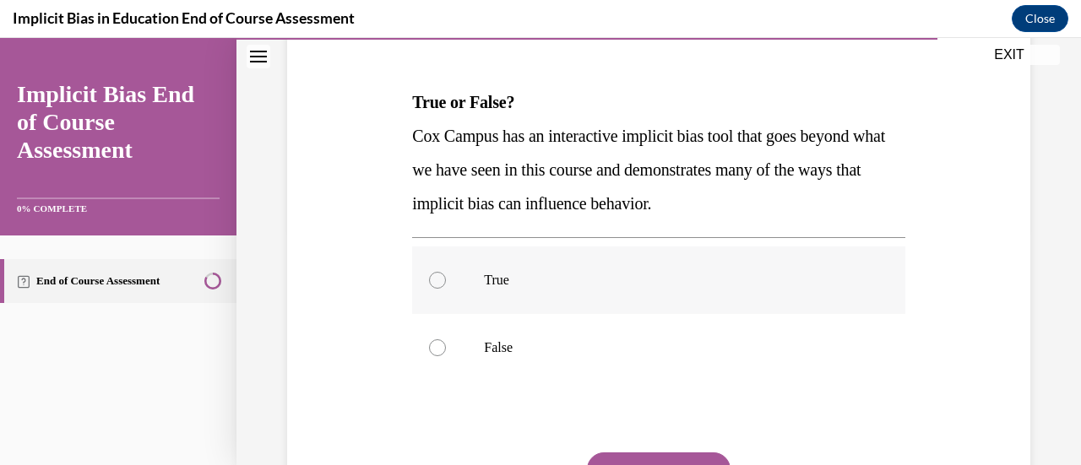
click at [437, 280] on div at bounding box center [437, 280] width 17 height 17
click at [437, 280] on input "True" at bounding box center [437, 280] width 17 height 17
radio input "true"
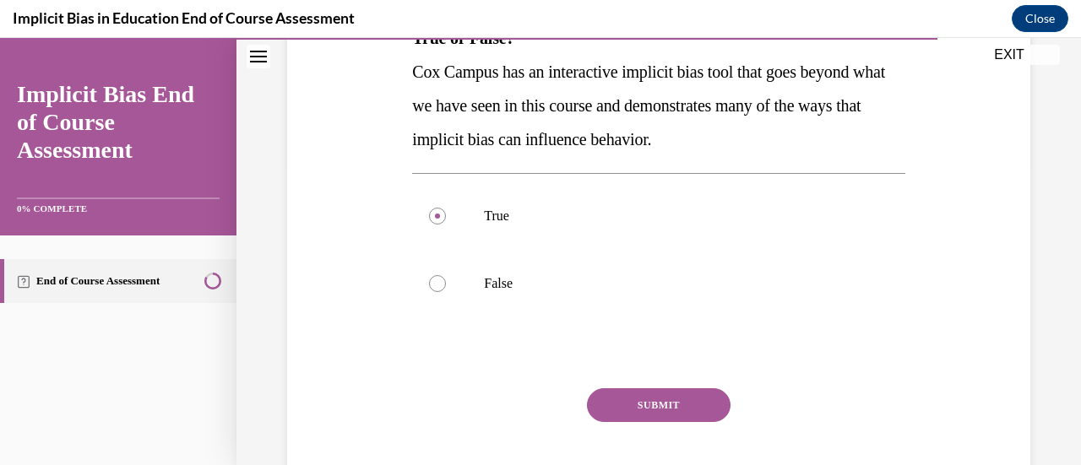
scroll to position [304, 0]
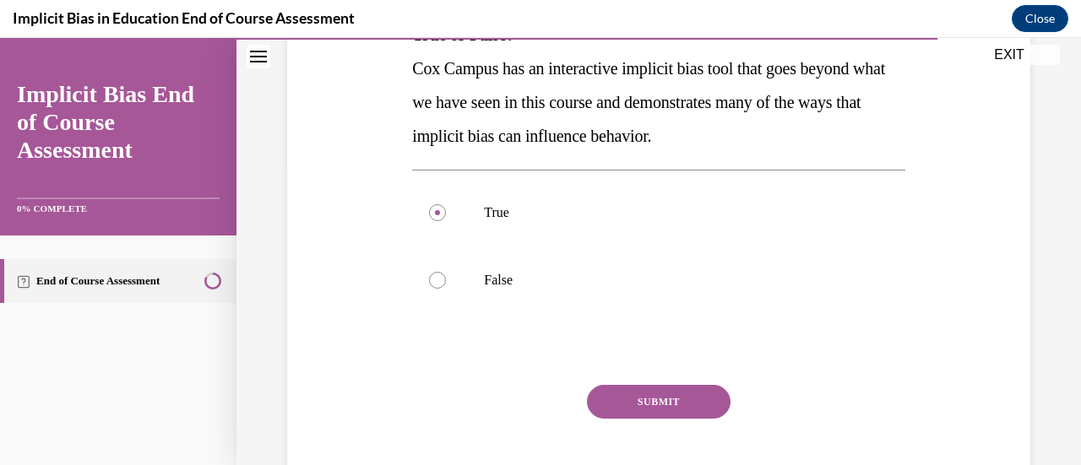
click at [630, 399] on button "SUBMIT" at bounding box center [659, 402] width 144 height 34
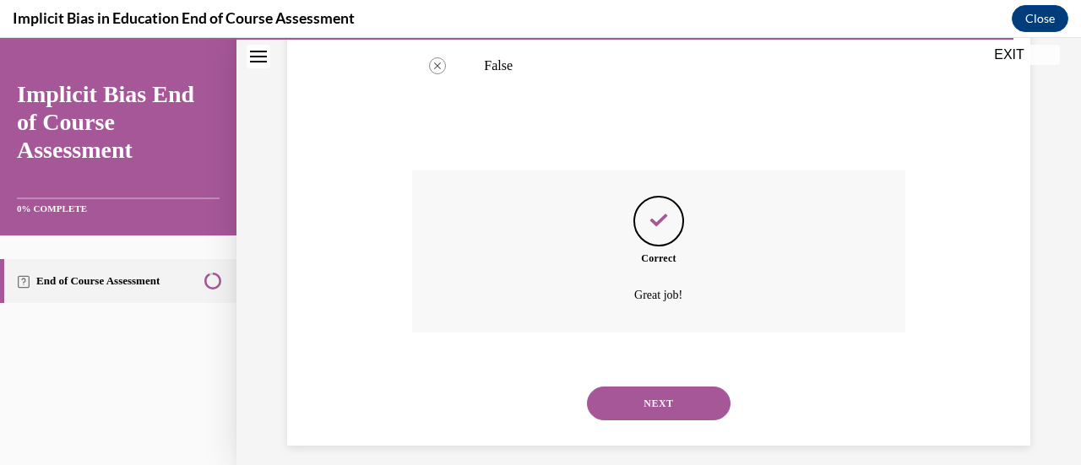
scroll to position [532, 0]
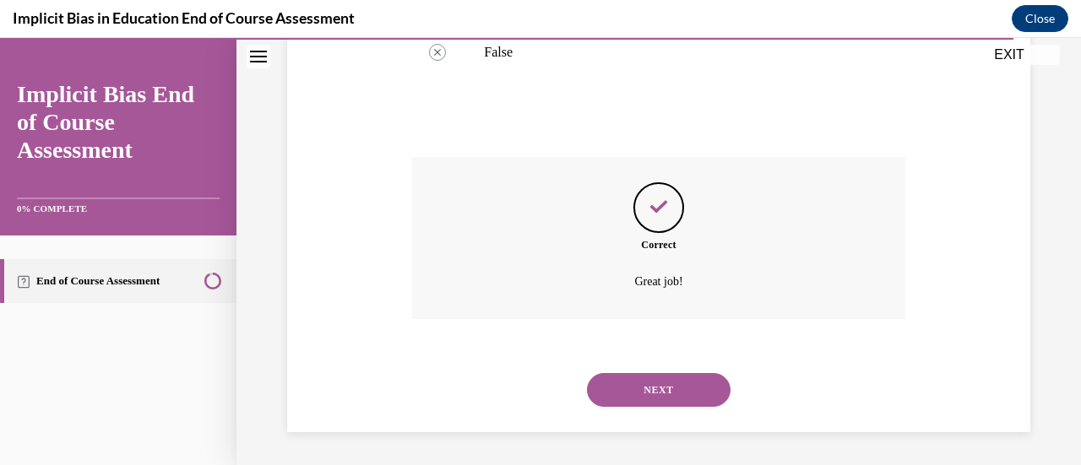
click at [640, 393] on button "NEXT" at bounding box center [659, 390] width 144 height 34
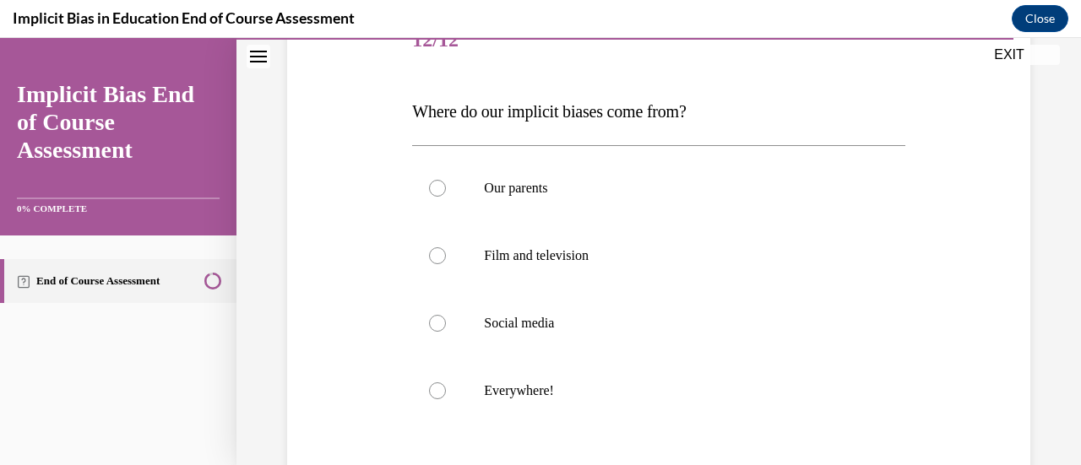
scroll to position [236, 0]
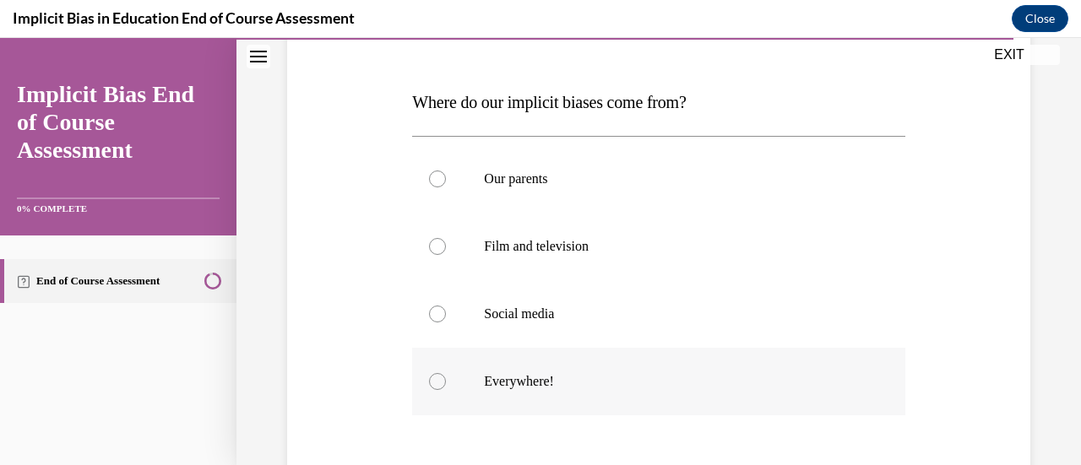
click at [440, 383] on div at bounding box center [437, 381] width 17 height 17
click at [440, 383] on input "Everywhere!" at bounding box center [437, 381] width 17 height 17
radio input "true"
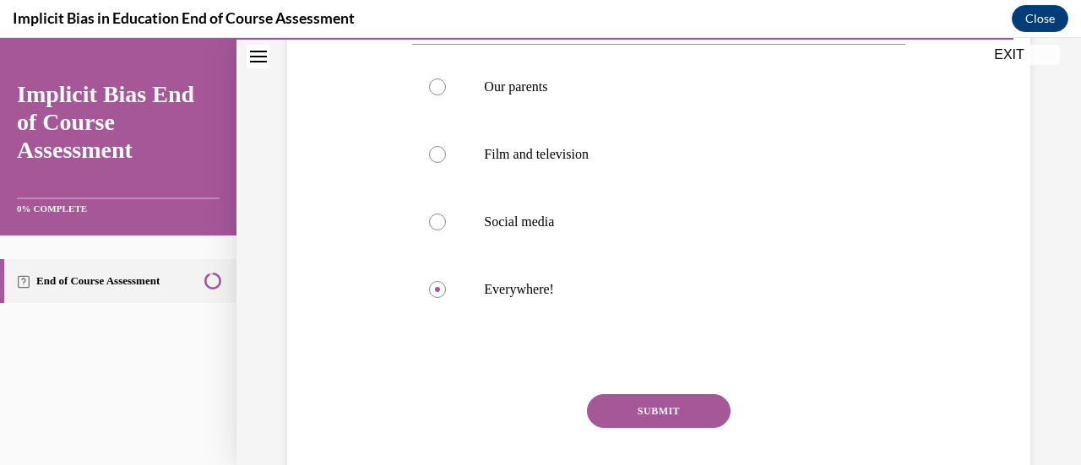
scroll to position [338, 0]
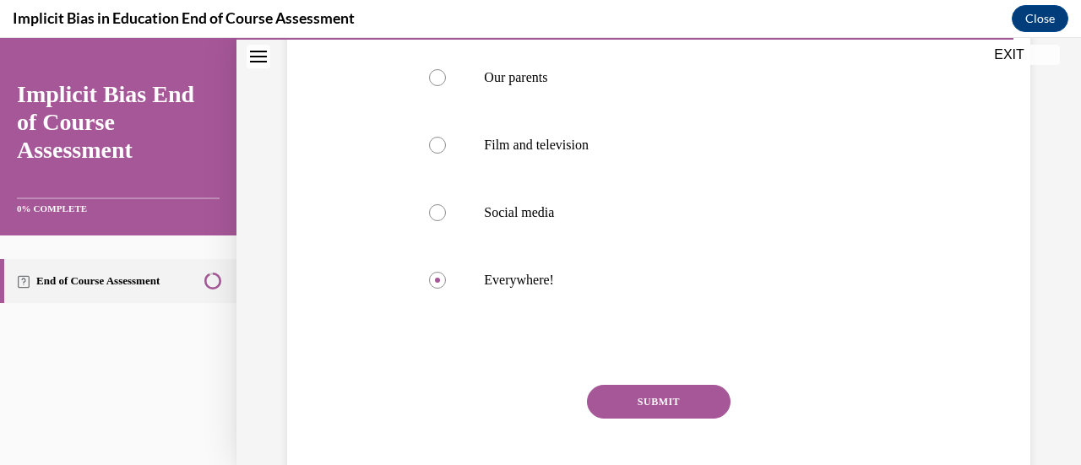
click at [647, 403] on button "SUBMIT" at bounding box center [659, 402] width 144 height 34
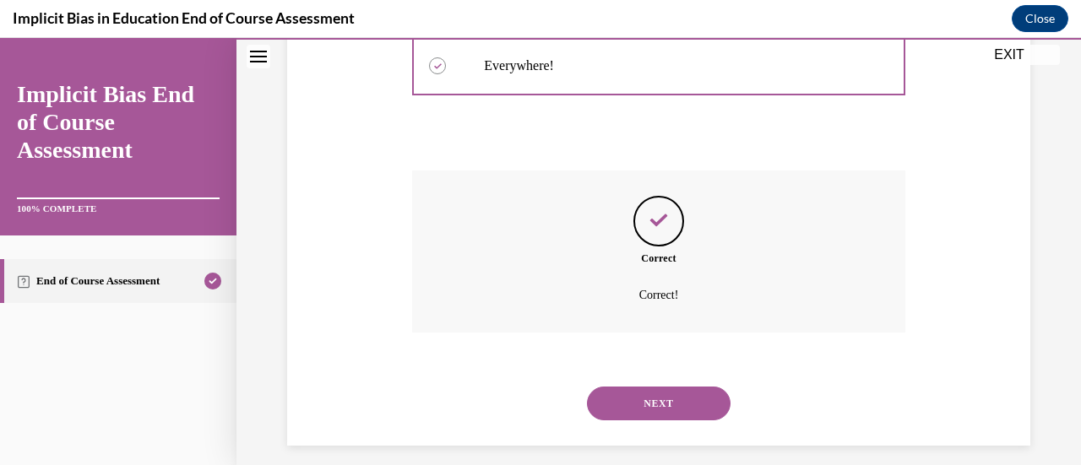
scroll to position [566, 0]
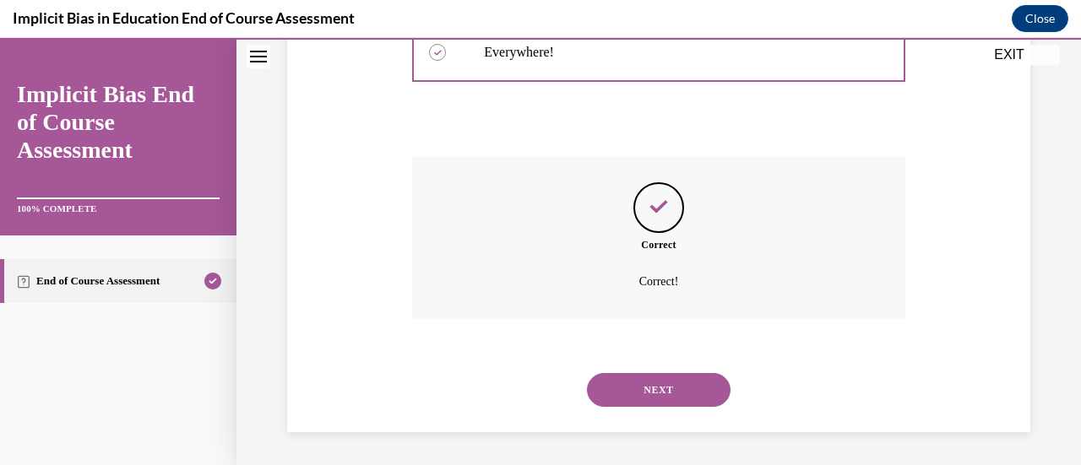
click at [650, 394] on button "NEXT" at bounding box center [659, 390] width 144 height 34
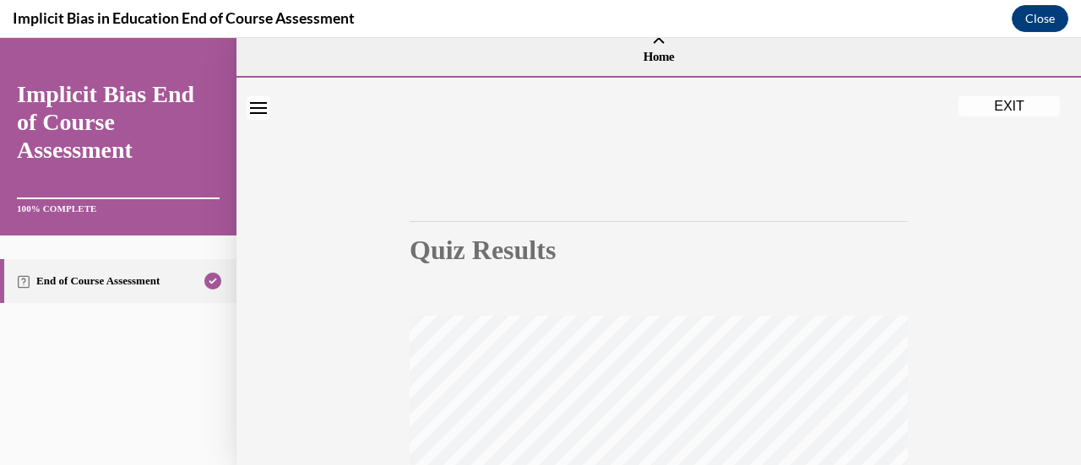
scroll to position [0, 0]
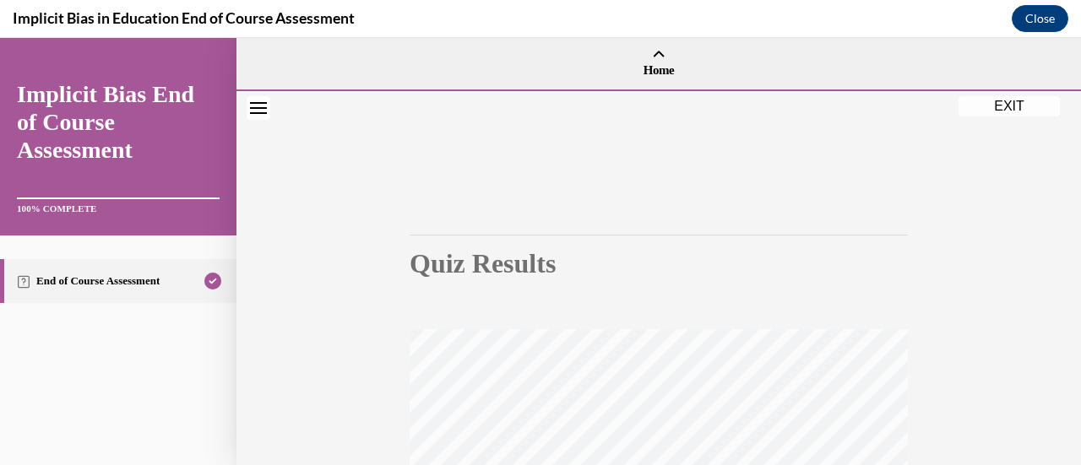
click at [1008, 105] on button "EXIT" at bounding box center [1008, 106] width 101 height 20
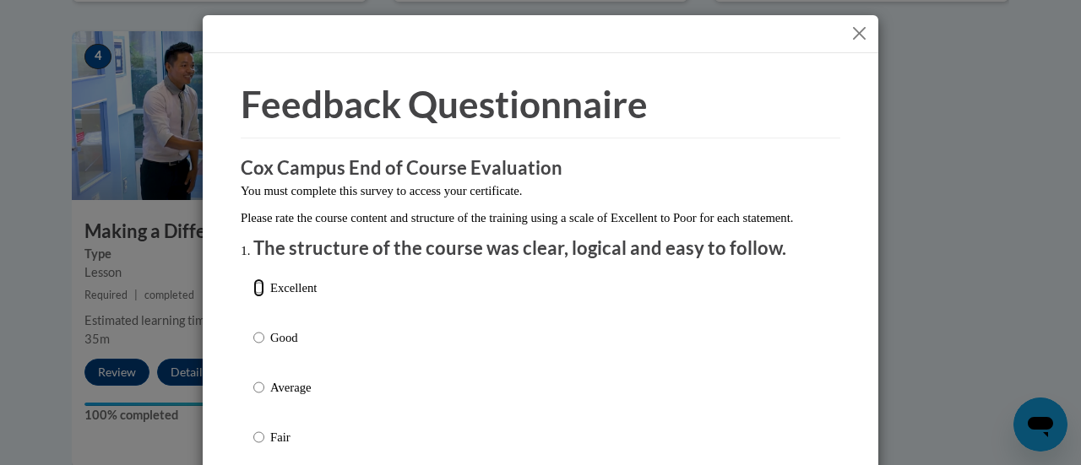
click at [253, 297] on input "Excellent" at bounding box center [258, 288] width 11 height 19
radio input "true"
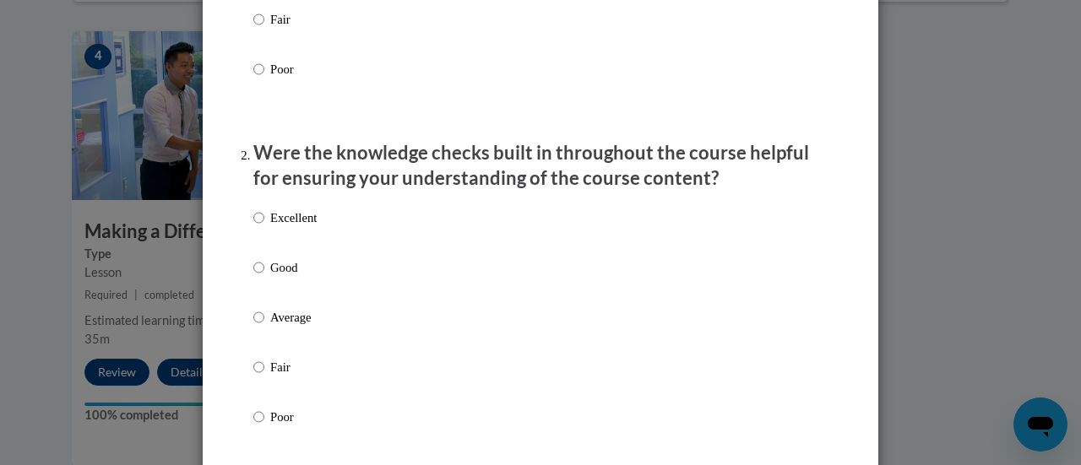
scroll to position [439, 0]
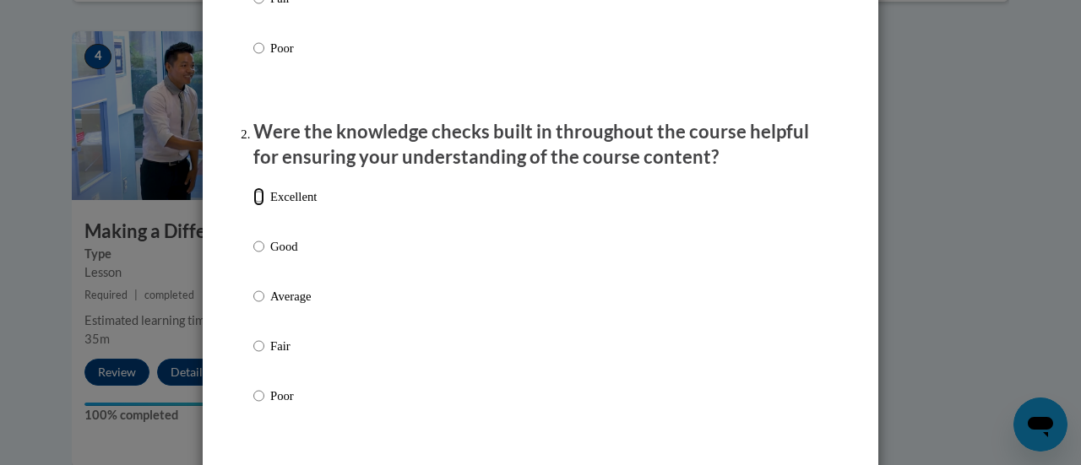
click at [253, 206] on input "Excellent" at bounding box center [258, 196] width 11 height 19
radio input "true"
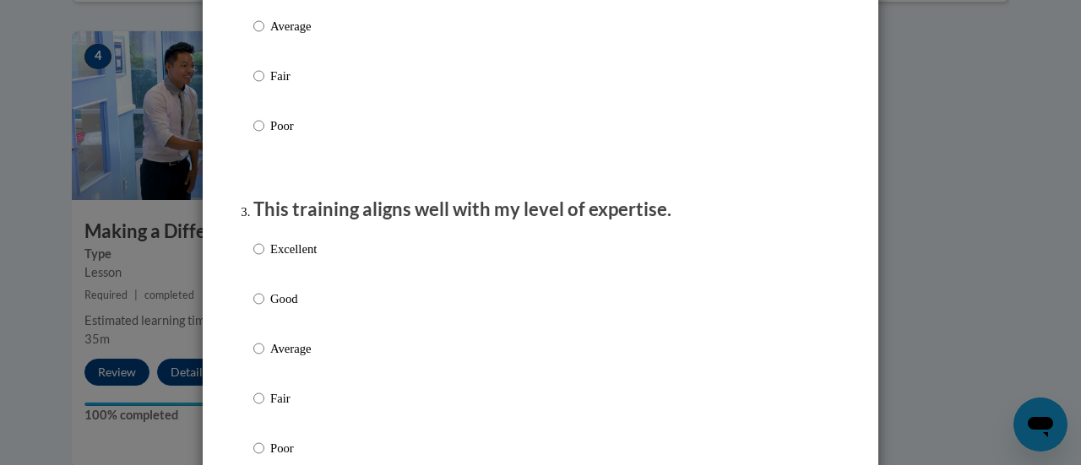
scroll to position [743, 0]
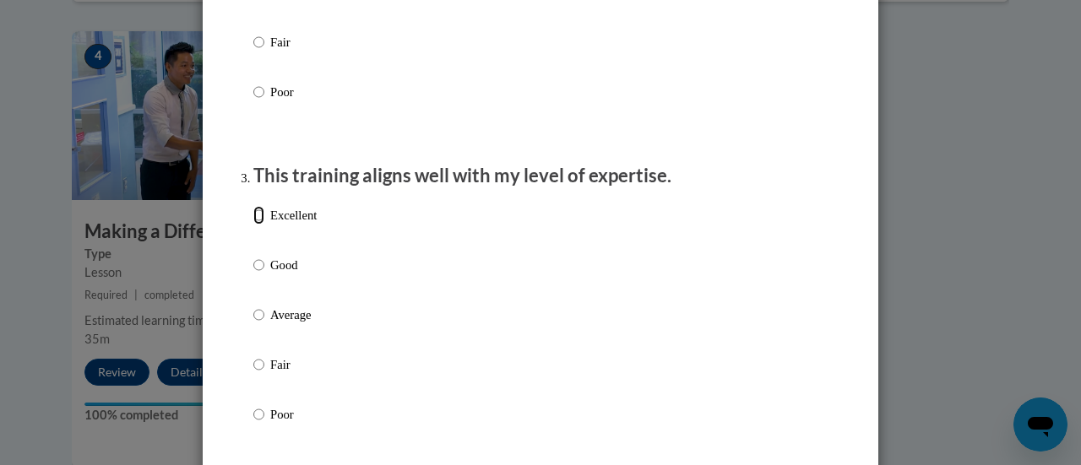
click at [253, 225] on input "Excellent" at bounding box center [258, 215] width 11 height 19
radio input "true"
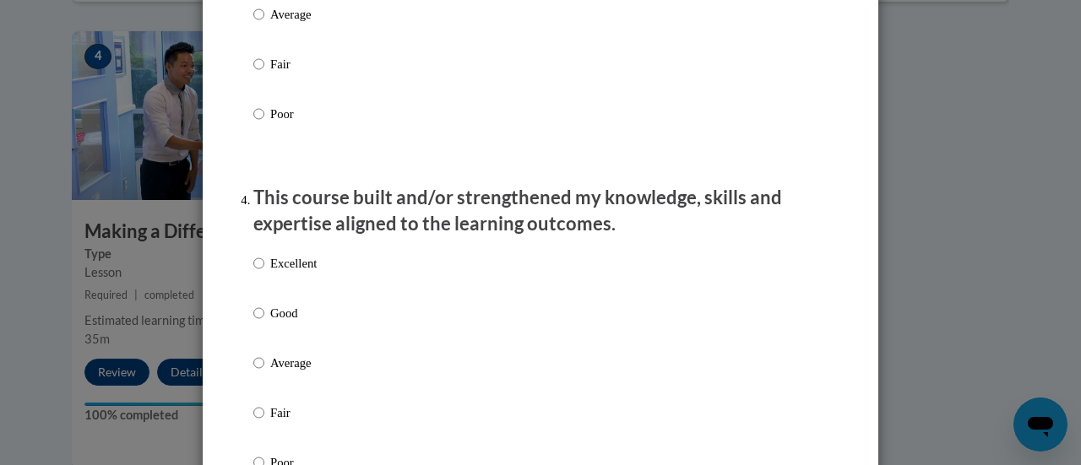
scroll to position [1047, 0]
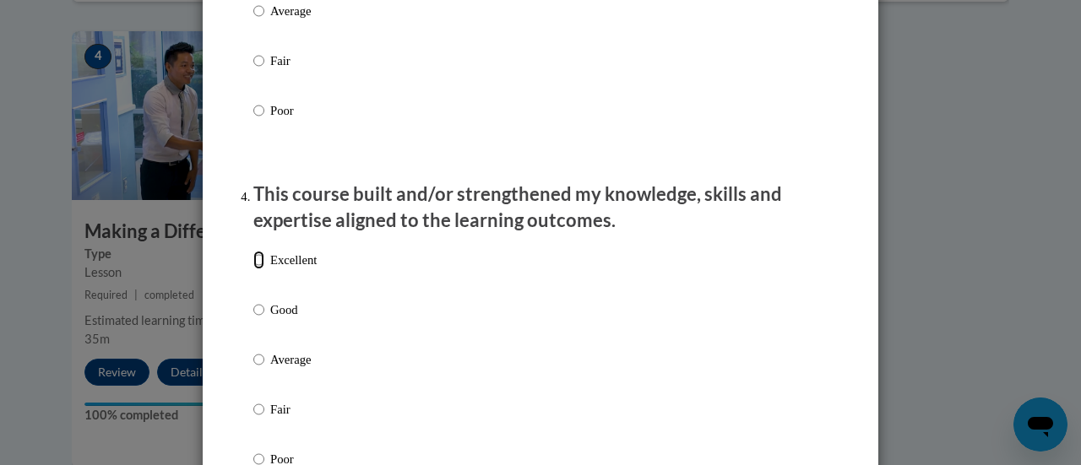
click at [253, 269] on input "Excellent" at bounding box center [258, 260] width 11 height 19
radio input "true"
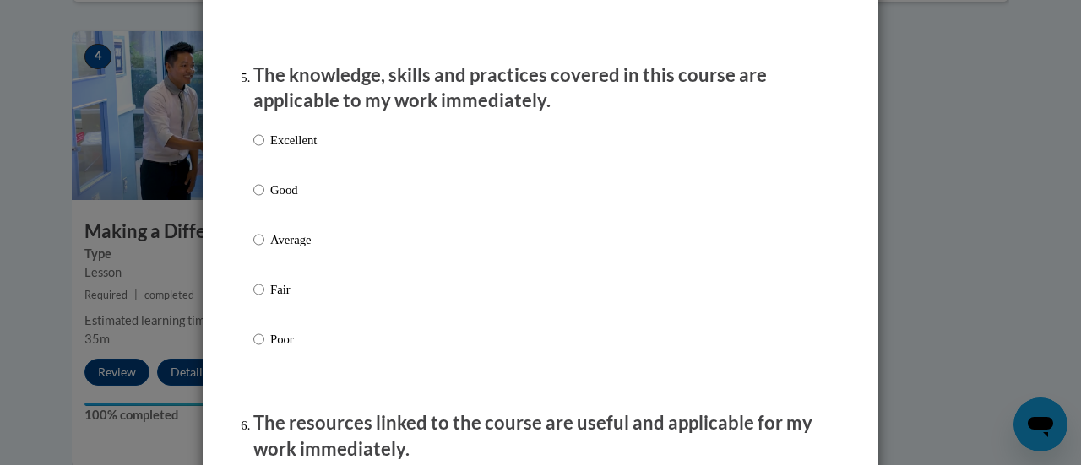
scroll to position [1531, 0]
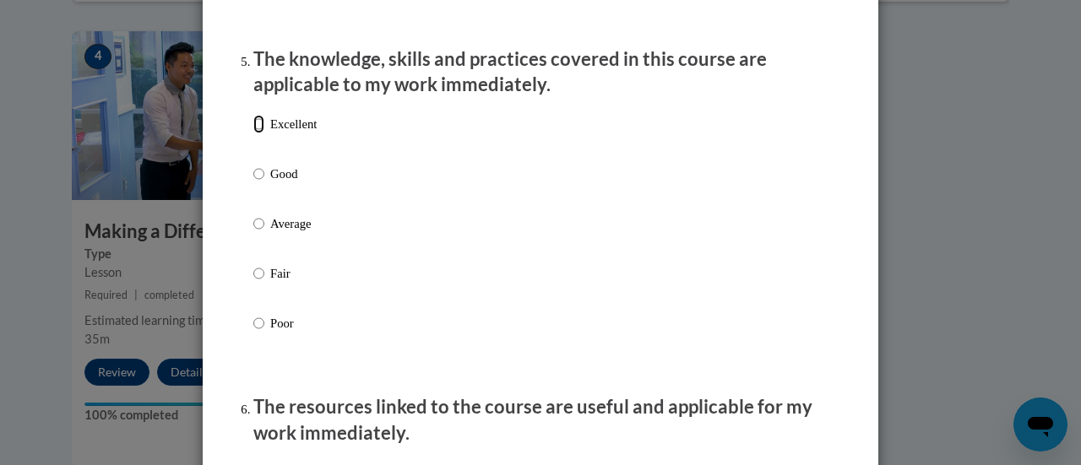
click at [253, 133] on input "Excellent" at bounding box center [258, 124] width 11 height 19
radio input "true"
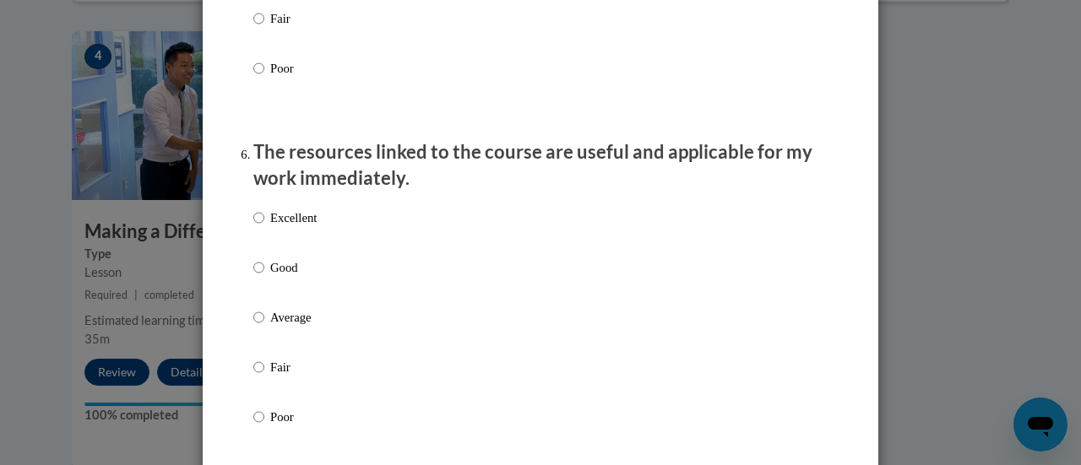
scroll to position [1801, 0]
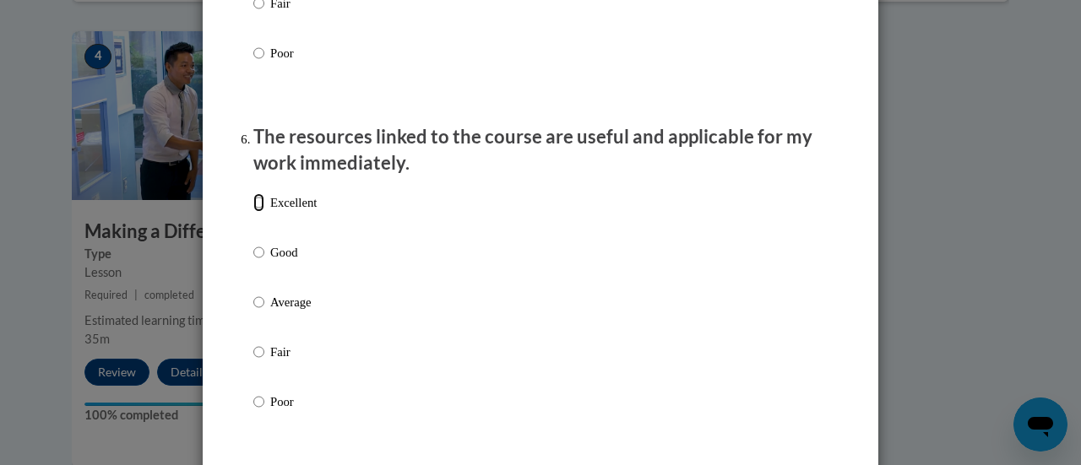
click at [253, 212] on input "Excellent" at bounding box center [258, 202] width 11 height 19
radio input "true"
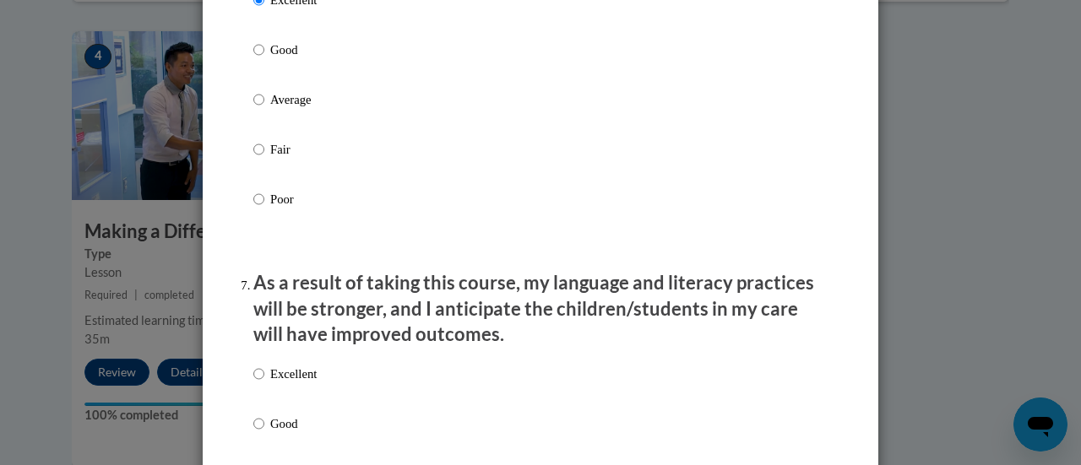
scroll to position [2038, 0]
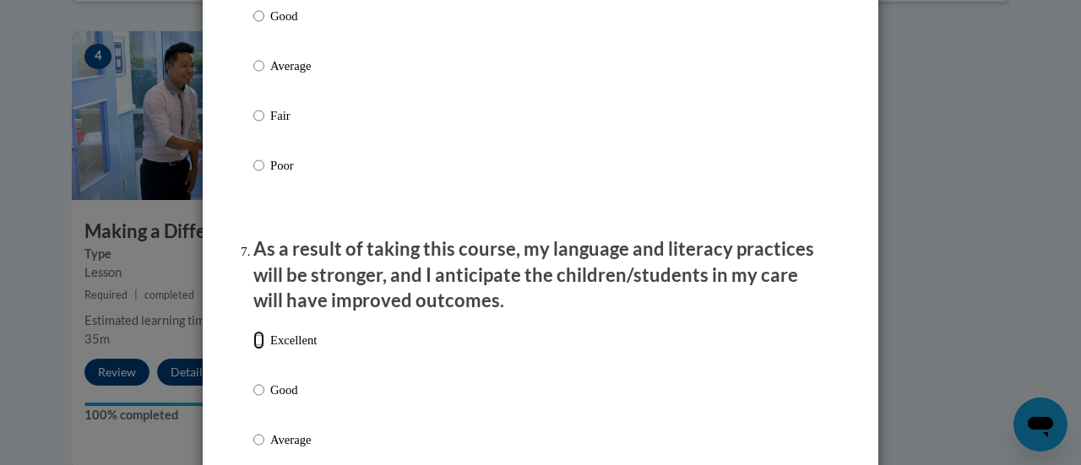
click at [253, 350] on input "Excellent" at bounding box center [258, 340] width 11 height 19
radio input "true"
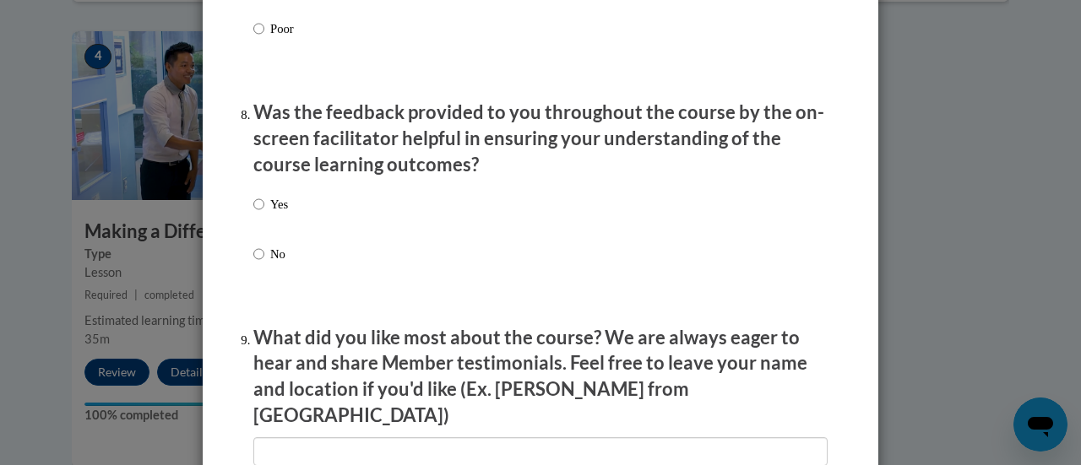
scroll to position [2578, 0]
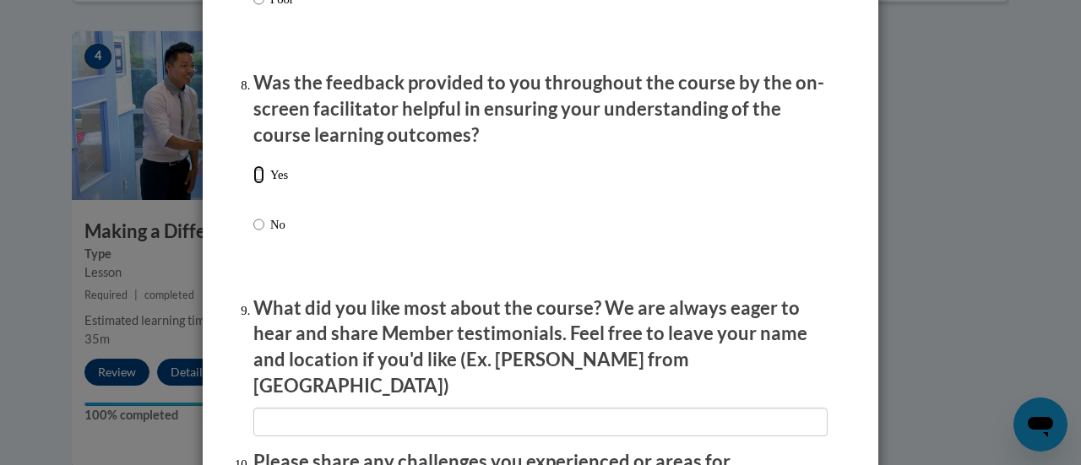
click at [253, 180] on input "Yes" at bounding box center [258, 175] width 11 height 19
radio input "true"
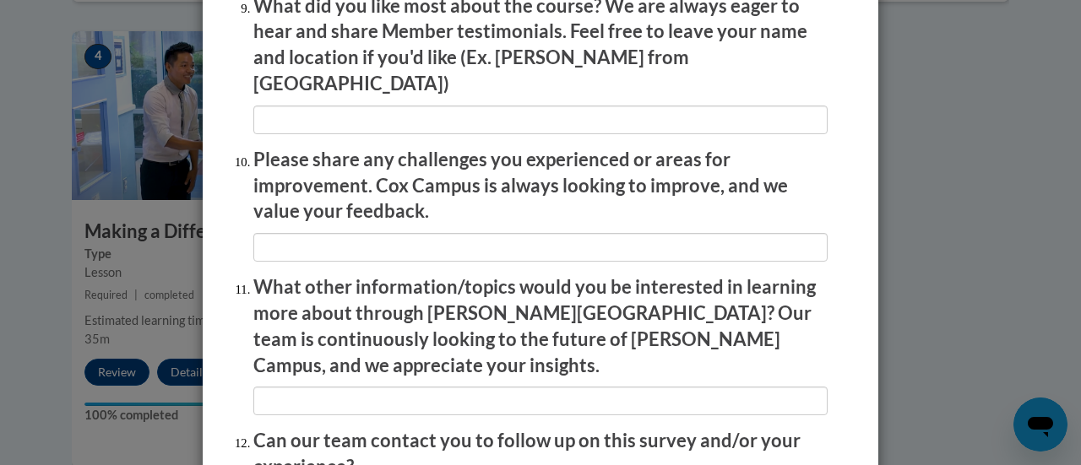
scroll to position [2882, 0]
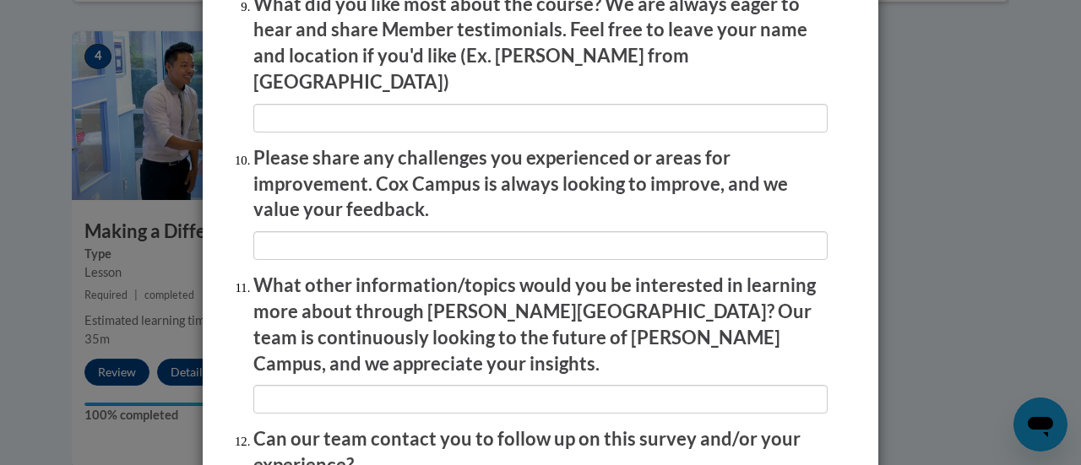
drag, startPoint x: 1075, startPoint y: 456, endPoint x: 760, endPoint y: 442, distance: 315.3
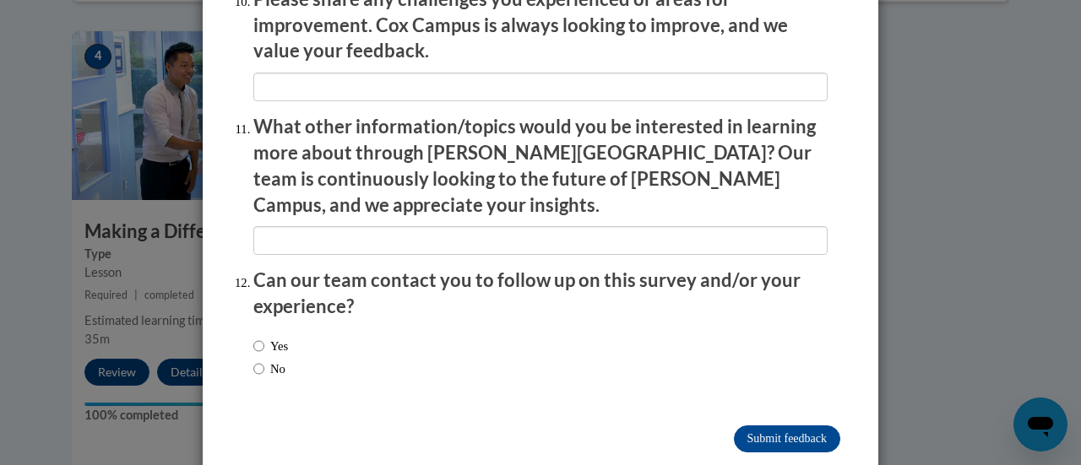
scroll to position [3046, 0]
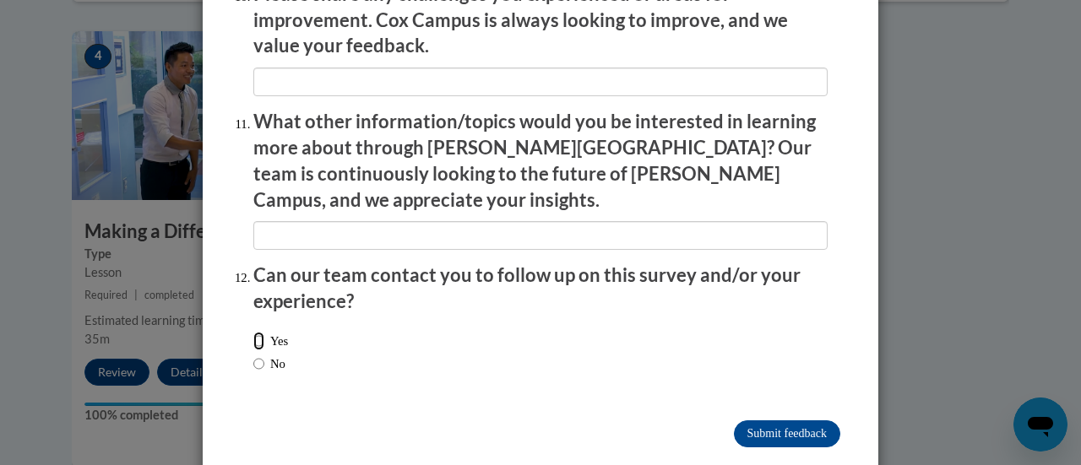
click at [253, 332] on input "Yes" at bounding box center [258, 341] width 11 height 19
radio input "true"
click at [795, 421] on input "Submit feedback" at bounding box center [787, 434] width 106 height 27
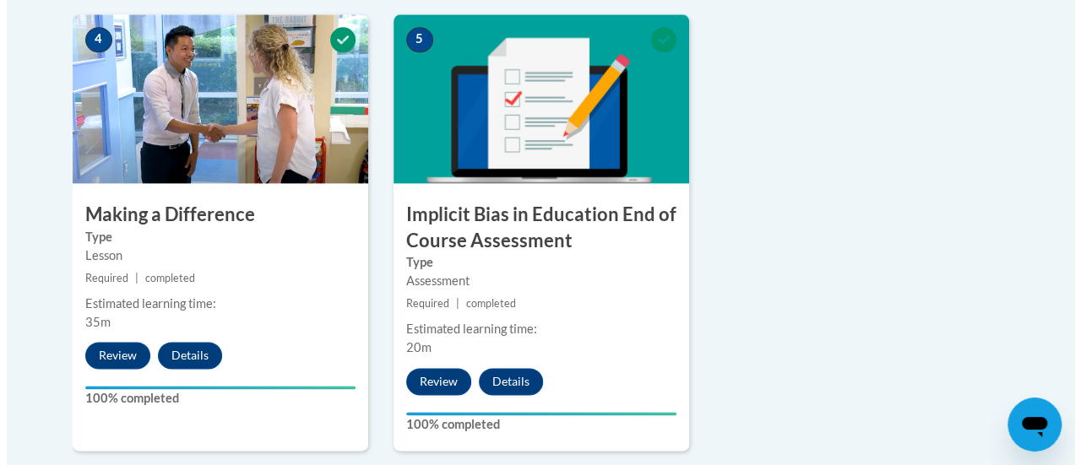
scroll to position [1022, 0]
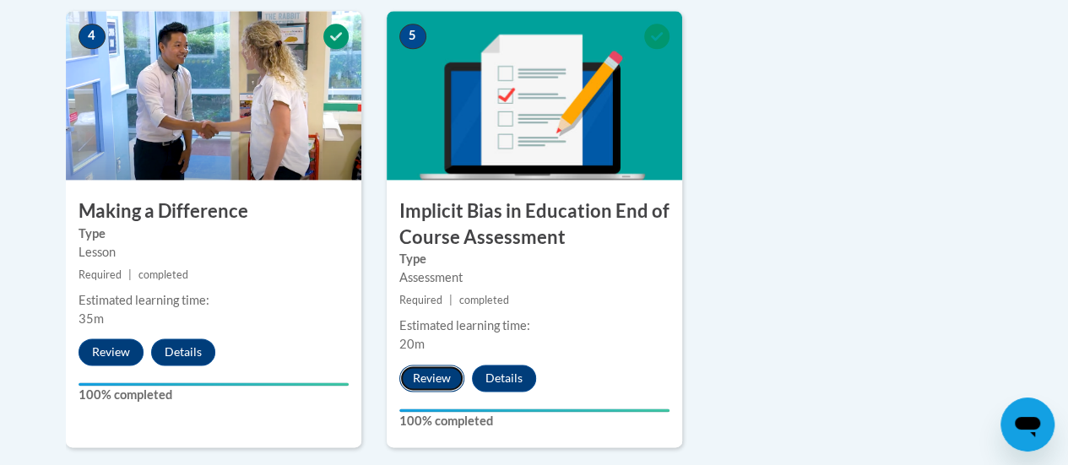
click at [431, 384] on button "Review" at bounding box center [431, 378] width 65 height 27
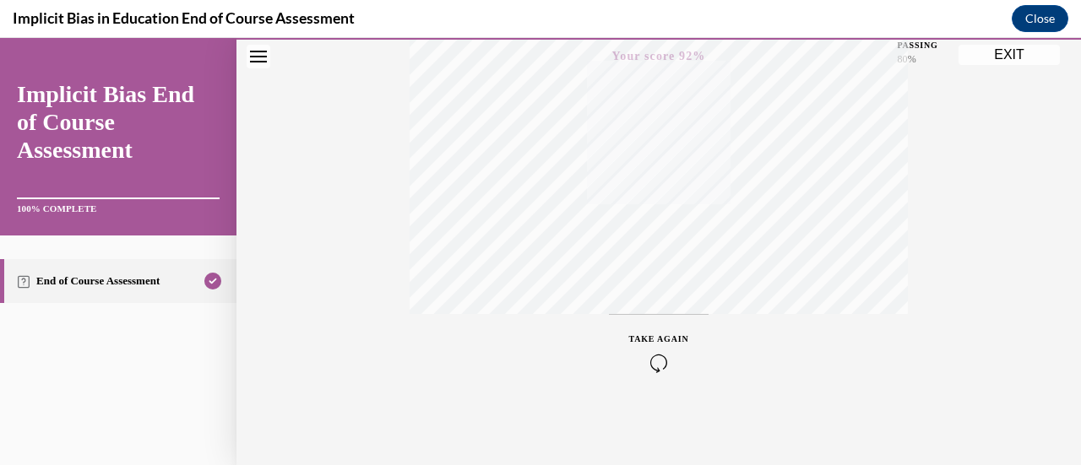
scroll to position [336, 0]
click at [1010, 61] on button "EXIT" at bounding box center [1008, 55] width 101 height 20
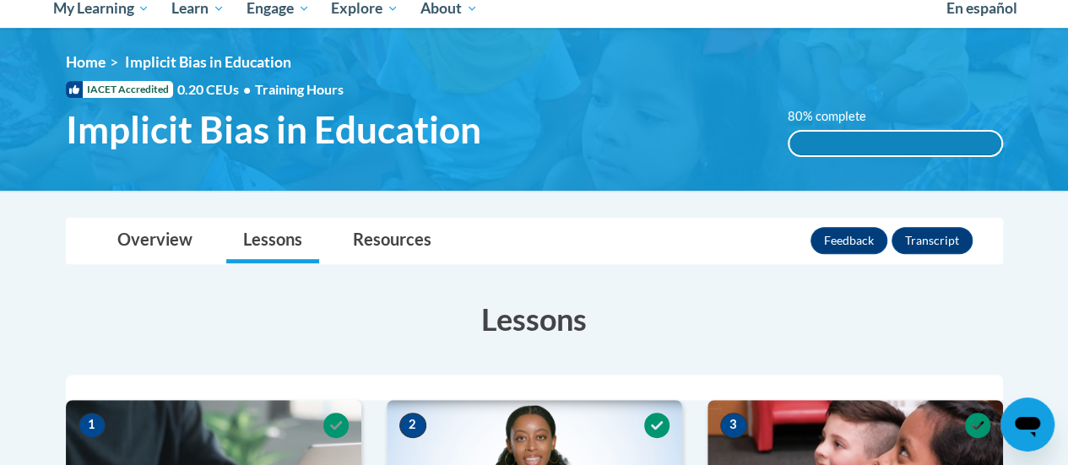
scroll to position [188, 0]
